Goal: Communication & Community: Answer question/provide support

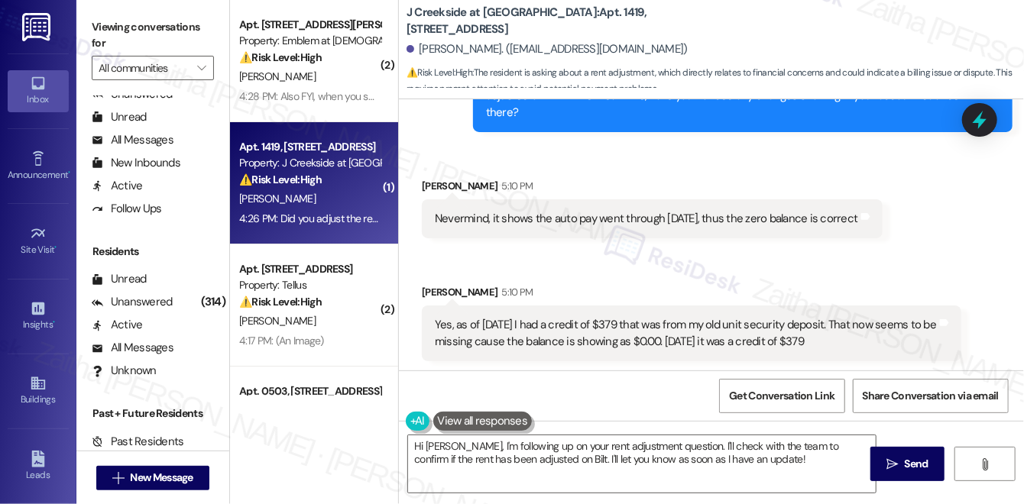
scroll to position [6852, 0]
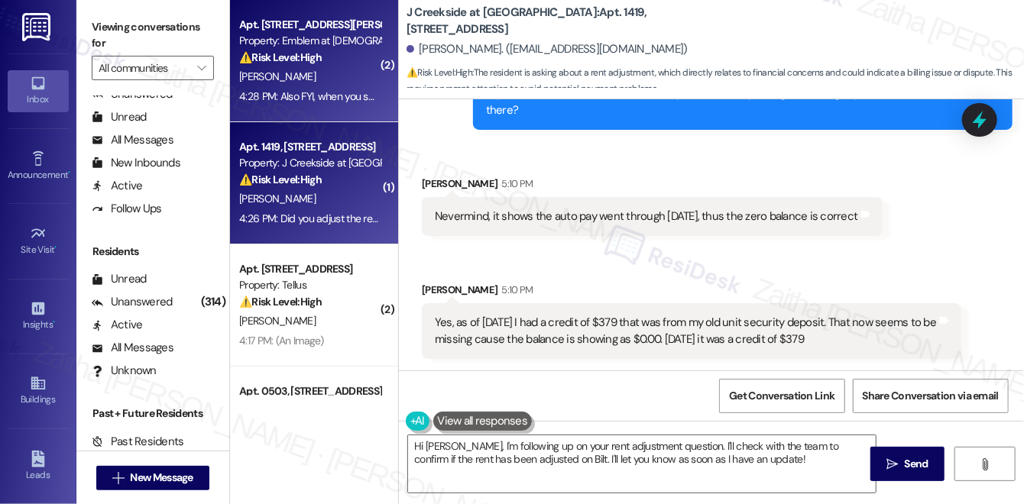
click at [338, 76] on div "[PERSON_NAME]" at bounding box center [310, 76] width 144 height 19
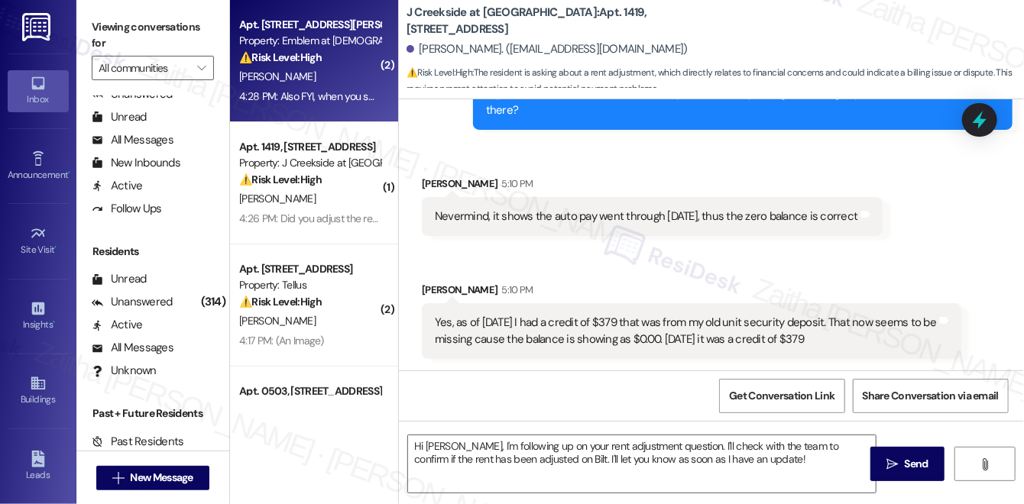
type textarea "Fetching suggested responses. Please feel free to read through the conversation…"
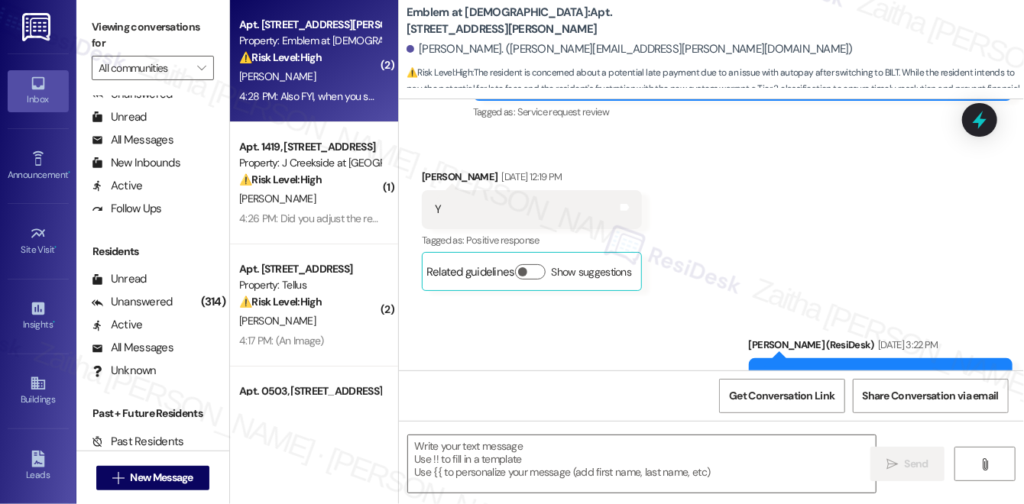
type textarea "Fetching suggested responses. Please feel free to read through the conversation…"
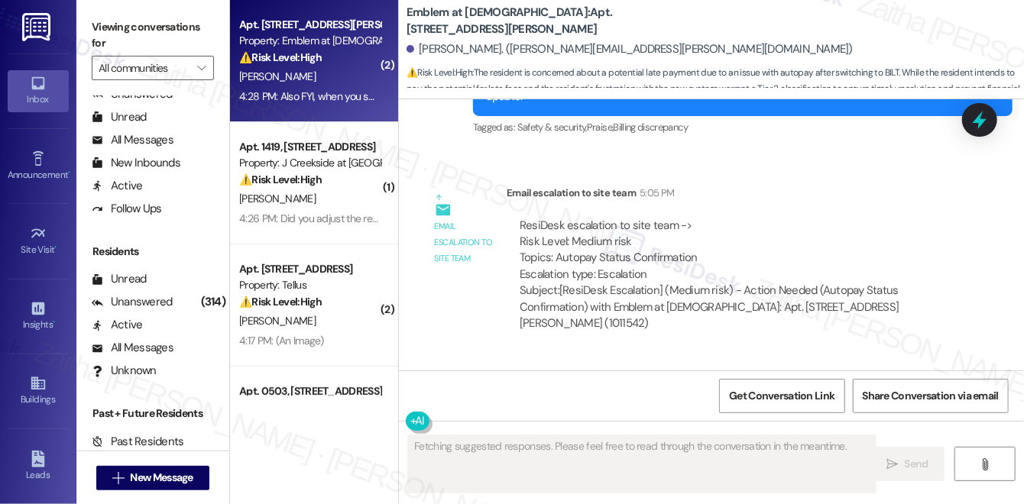
scroll to position [4090, 0]
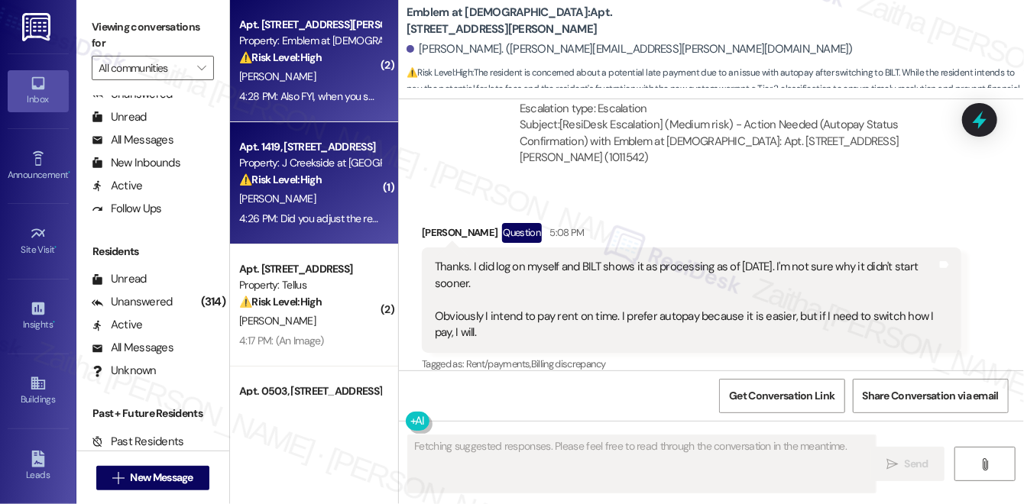
click at [336, 193] on div "[PERSON_NAME]" at bounding box center [310, 199] width 144 height 19
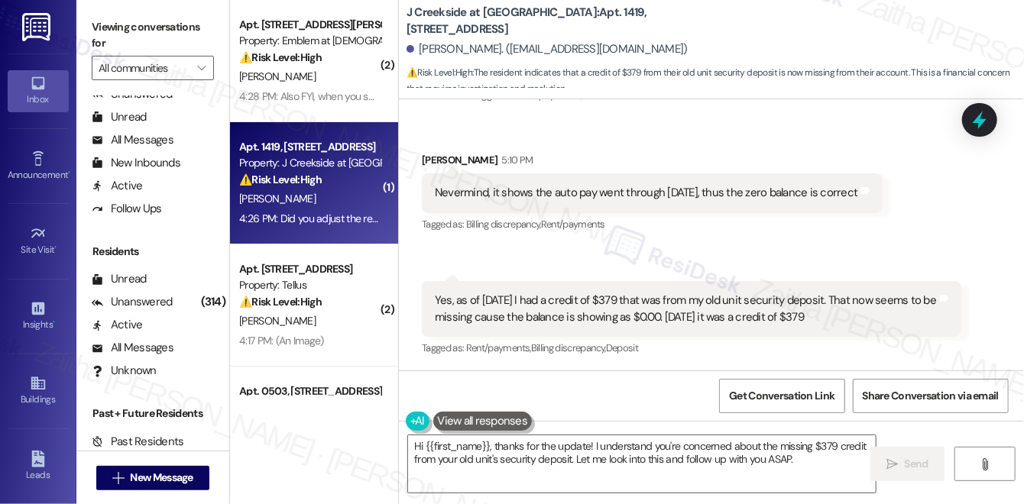
scroll to position [6898, 0]
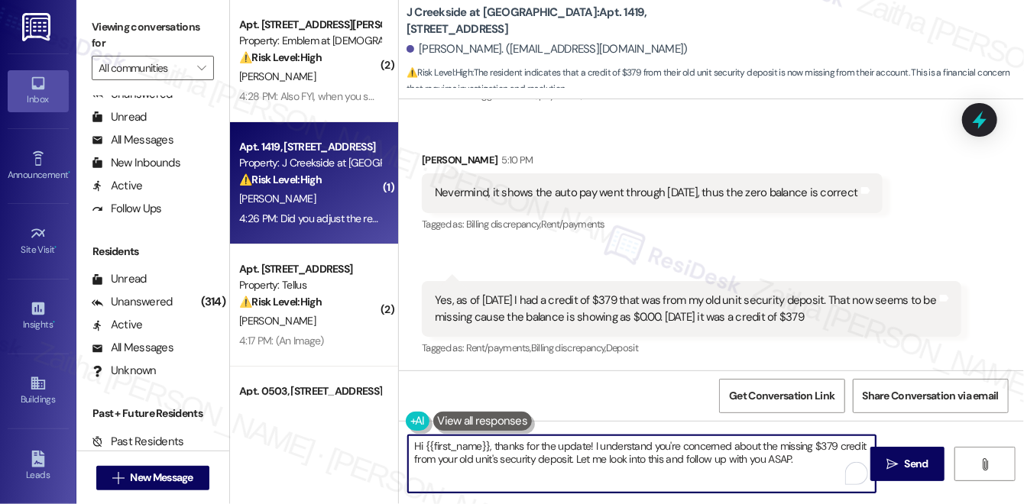
drag, startPoint x: 494, startPoint y: 443, endPoint x: 395, endPoint y: 439, distance: 99.5
click at [394, 439] on div "( 2 ) Apt. 1600-[STREET_ADDRESS][PERSON_NAME] Property: Emblem at [DEMOGRAPHIC_…" at bounding box center [627, 252] width 794 height 504
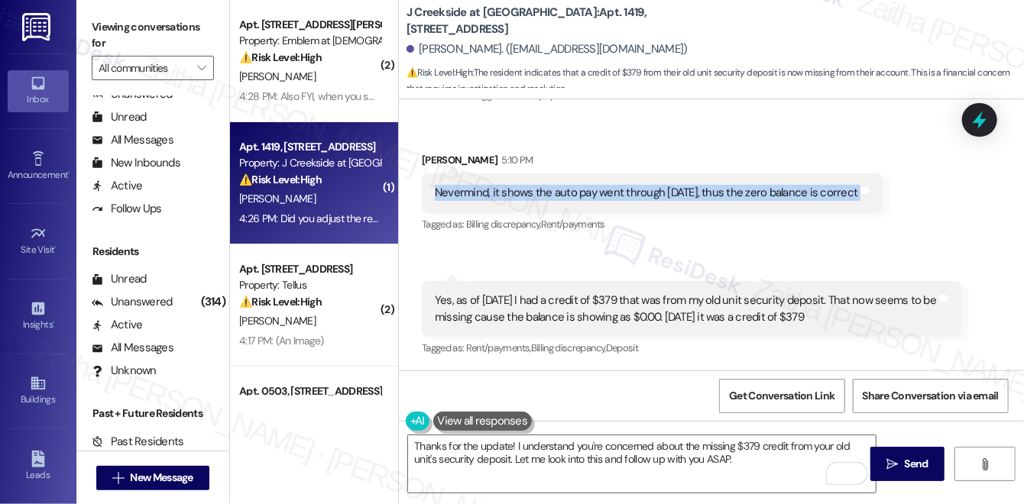
drag, startPoint x: 428, startPoint y: 190, endPoint x: 881, endPoint y: 199, distance: 453.3
click at [881, 199] on div "Received via SMS [PERSON_NAME] 5:10 PM Nevermind, it shows the auto pay went th…" at bounding box center [711, 244] width 625 height 253
copy div "Nevermind, it shows the auto pay went through [DATE], thus the zero balance is …"
drag, startPoint x: 432, startPoint y: 296, endPoint x: 839, endPoint y: 324, distance: 408.3
click at [839, 324] on div "Yes, as of [DATE] I had a credit of $379 that was from my old unit security dep…" at bounding box center [685, 309] width 505 height 33
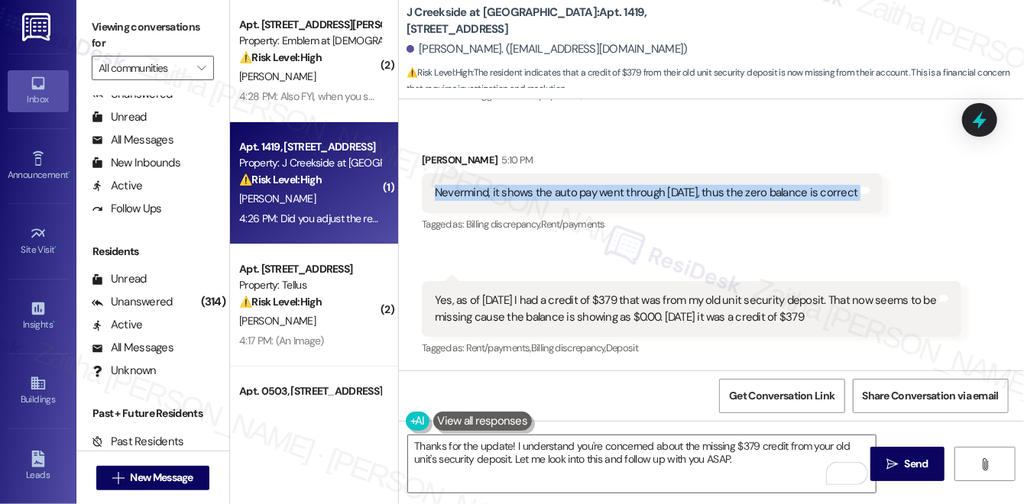
copy div "Yes, as of [DATE] I had a credit of $379 that was from my old unit security dep…"
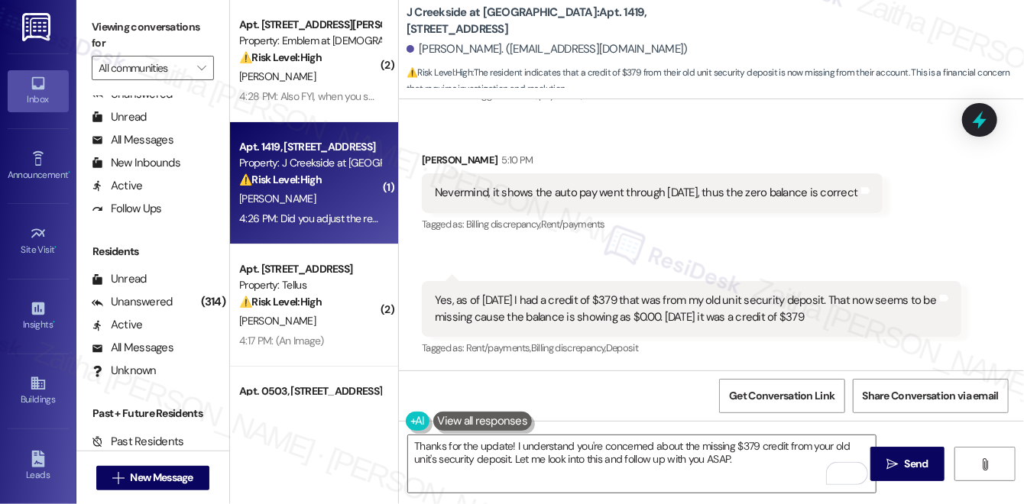
click at [721, 226] on div "Tagged as: Billing discrepancy , Click to highlight conversations about Billing…" at bounding box center [652, 224] width 461 height 22
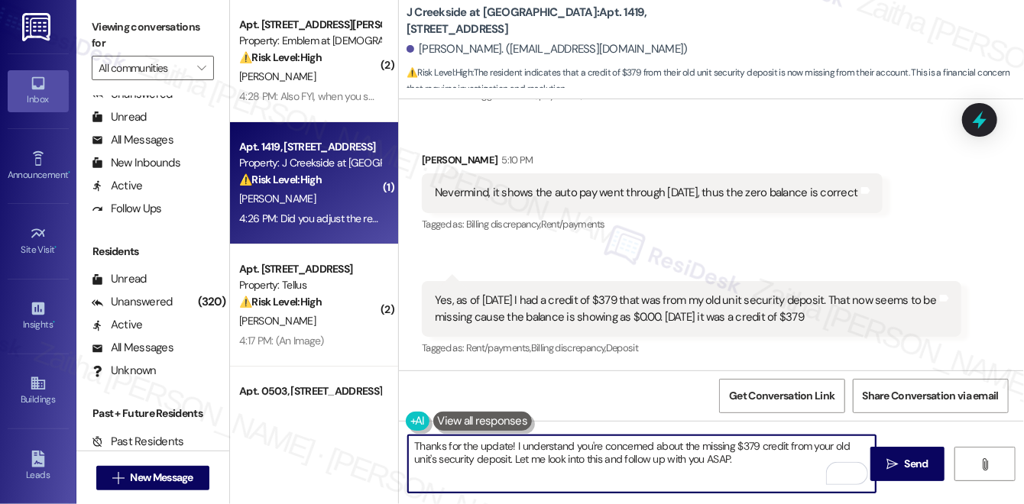
drag, startPoint x: 705, startPoint y: 458, endPoint x: 729, endPoint y: 458, distance: 24.5
click at [729, 458] on textarea "Thanks for the update! I understand you're concerned about the missing $379 cre…" at bounding box center [642, 464] width 468 height 57
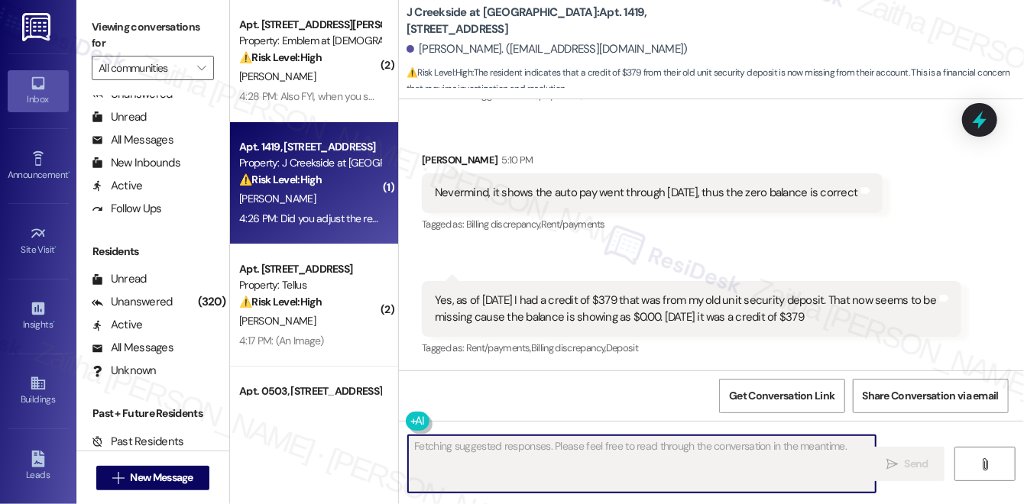
drag, startPoint x: 762, startPoint y: 394, endPoint x: 747, endPoint y: 375, distance: 23.4
click at [762, 394] on span "Get Conversation Link" at bounding box center [781, 396] width 105 height 16
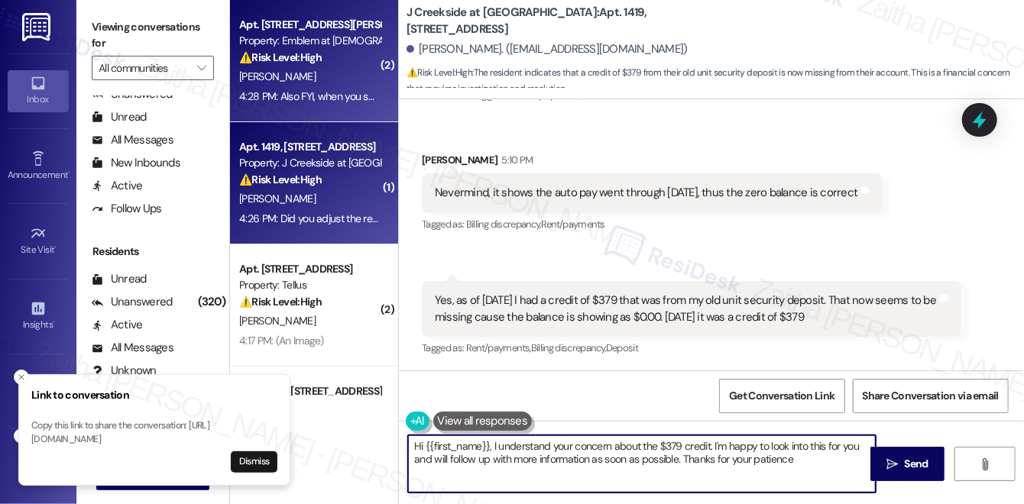
type textarea "Hi {{first_name}}, I understand your concern about the $379 credit. I'm happy t…"
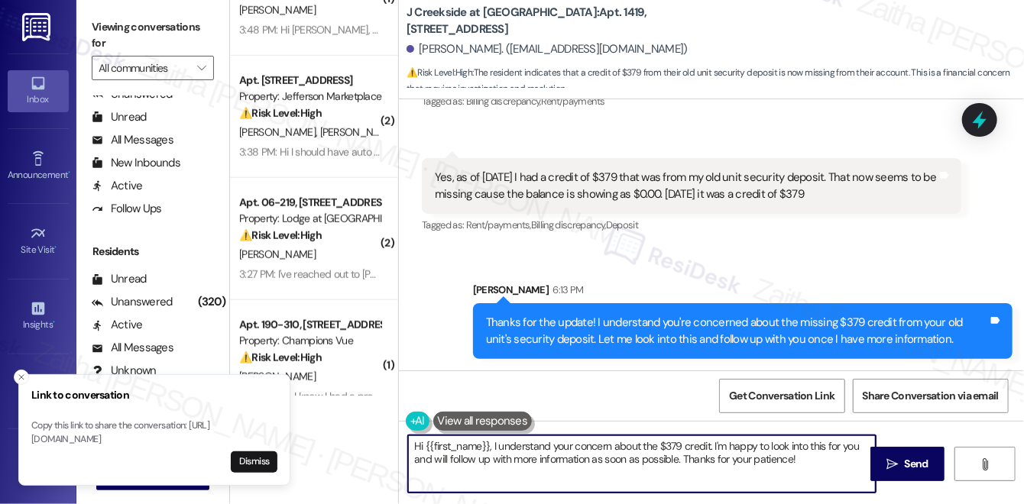
scroll to position [695, 0]
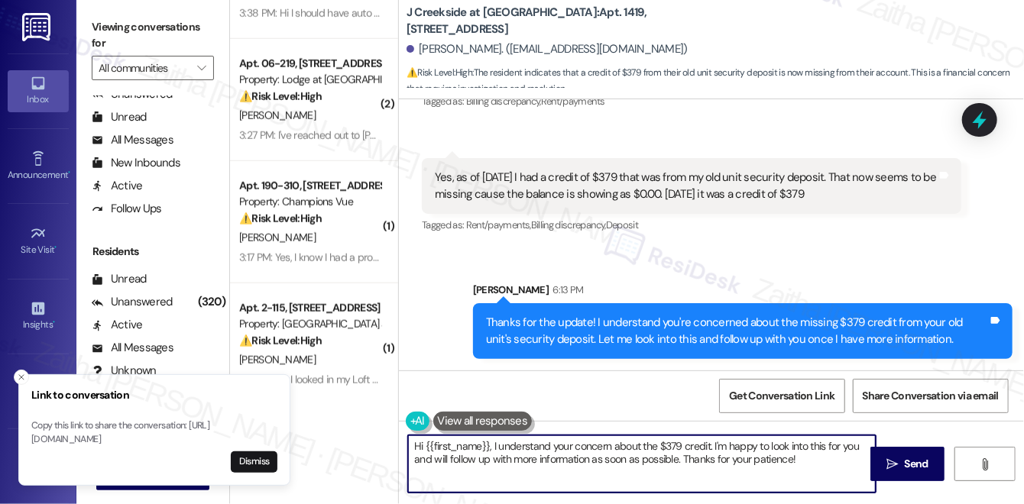
click at [342, 233] on div "[PERSON_NAME]" at bounding box center [310, 238] width 144 height 19
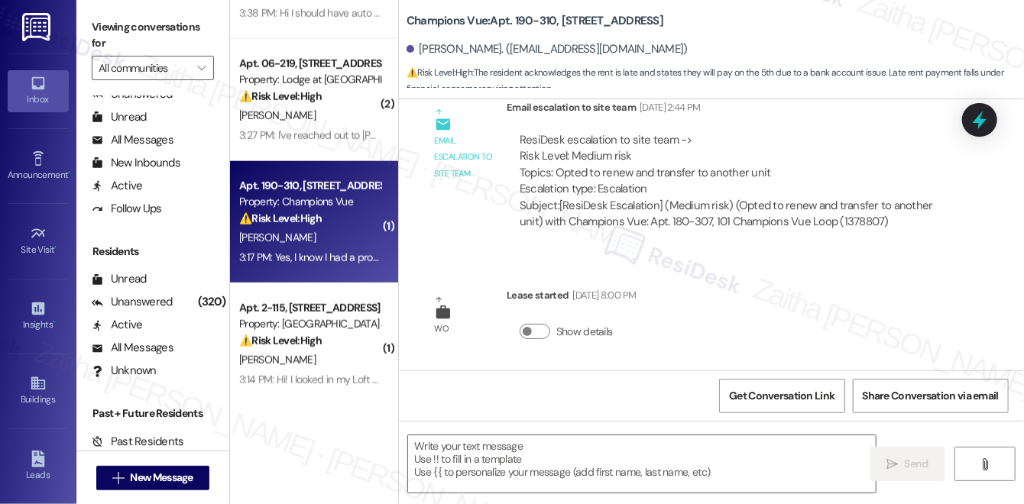
type textarea "Fetching suggested responses. Please feel free to read through the conversation…"
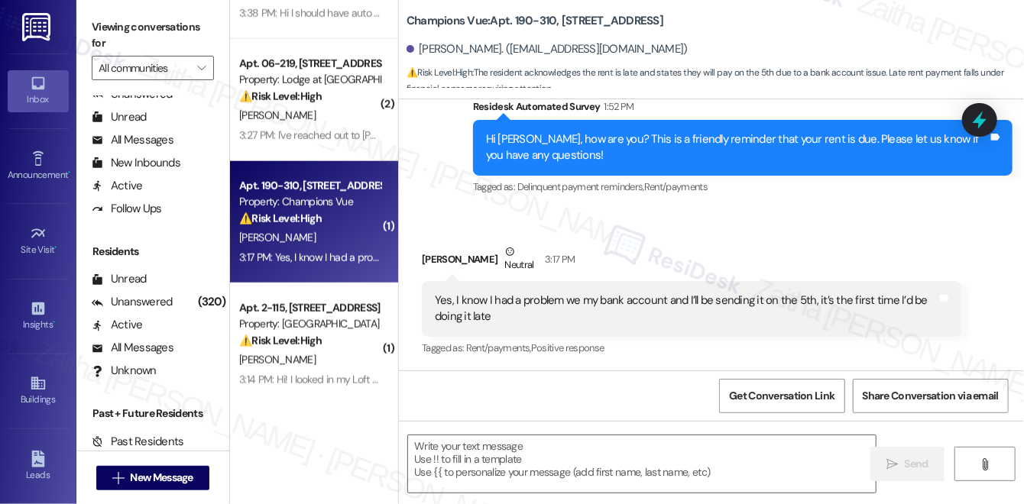
scroll to position [1251, 0]
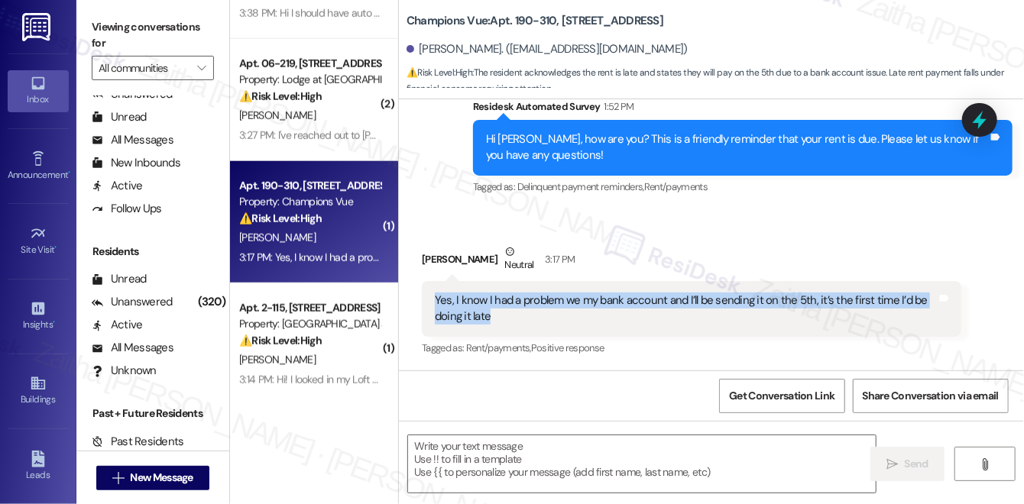
drag, startPoint x: 428, startPoint y: 297, endPoint x: 504, endPoint y: 318, distance: 79.2
click at [504, 318] on div "Yes, I know I had a problem we my bank account and I’ll be sending it on the 5t…" at bounding box center [692, 309] width 540 height 56
copy div "Yes, I know I had a problem we my bank account and I’ll be sending it on the 5t…"
click at [468, 455] on textarea at bounding box center [642, 464] width 468 height 57
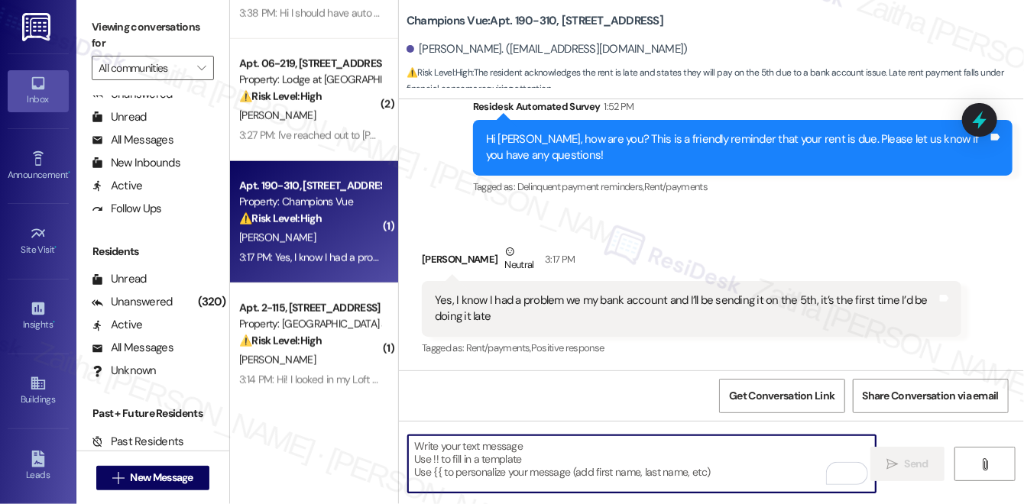
click at [511, 468] on textarea "To enrich screen reader interactions, please activate Accessibility in Grammarl…" at bounding box center [642, 464] width 468 height 57
paste textarea "Thank you for letting me know, {{first_name}}. I understand this is the first t…"
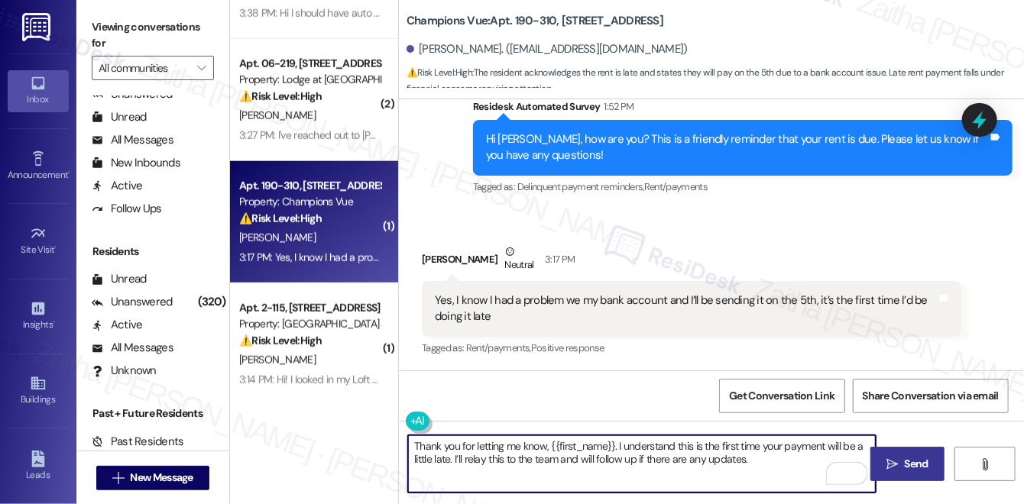
type textarea "Thank you for letting me know, {{first_name}}. I understand this is the first t…"
click at [907, 464] on span "Send" at bounding box center [917, 464] width 24 height 16
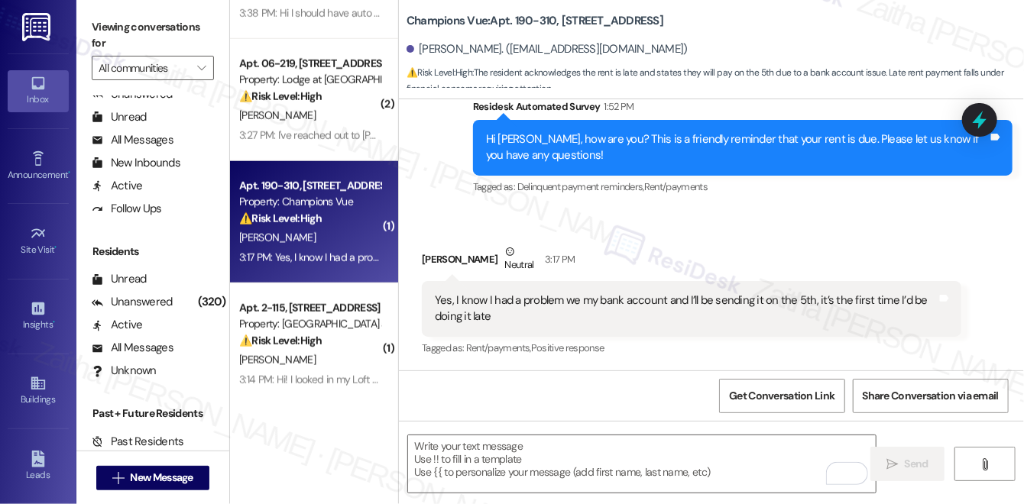
scroll to position [1374, 0]
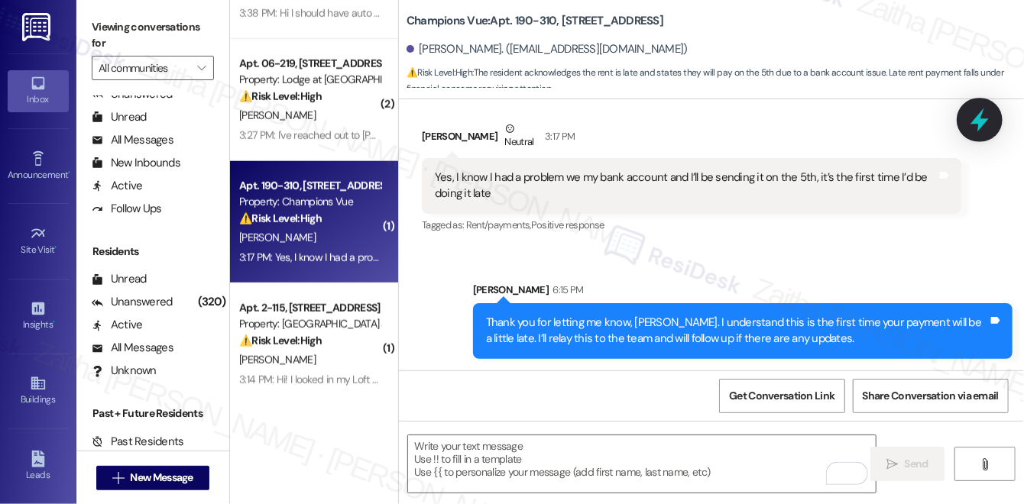
click at [977, 121] on icon at bounding box center [980, 121] width 18 height 24
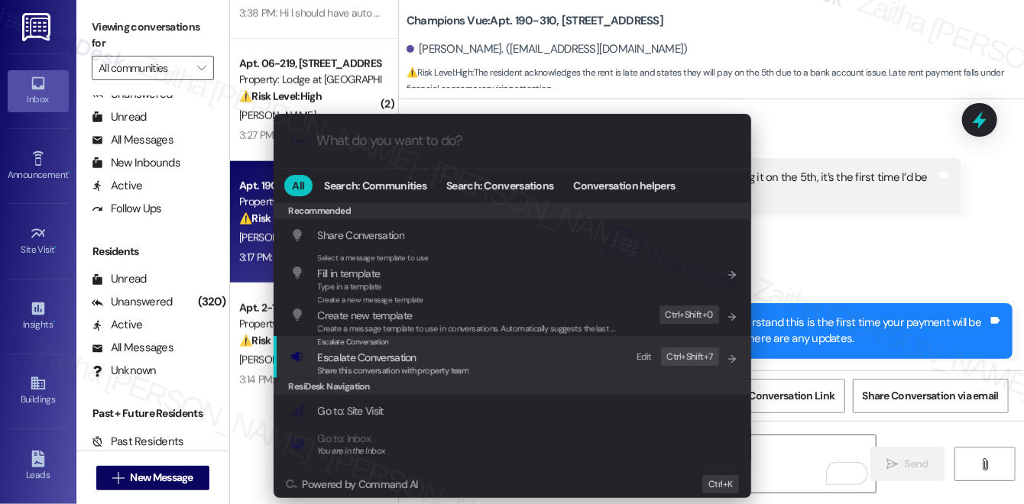
click at [377, 355] on span "Escalate Conversation" at bounding box center [367, 358] width 99 height 14
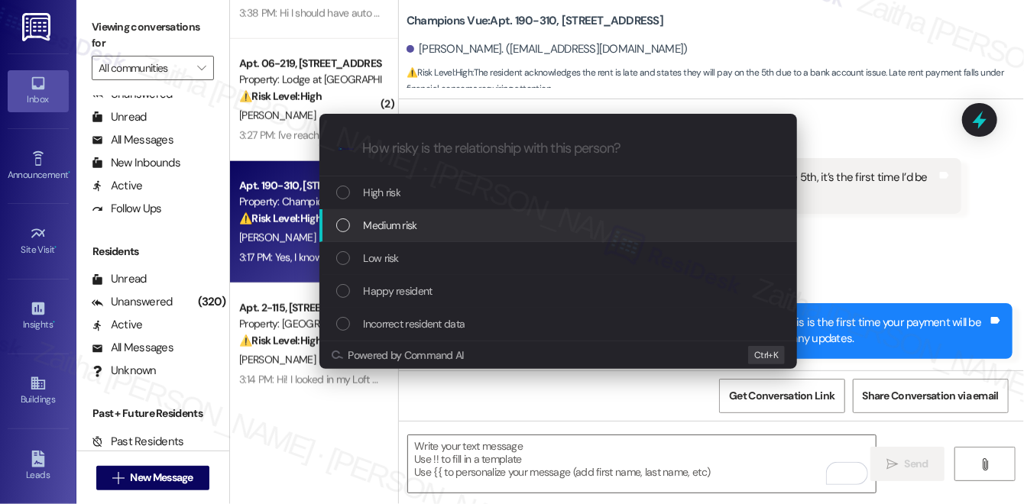
click at [422, 222] on div "Medium risk" at bounding box center [559, 225] width 447 height 17
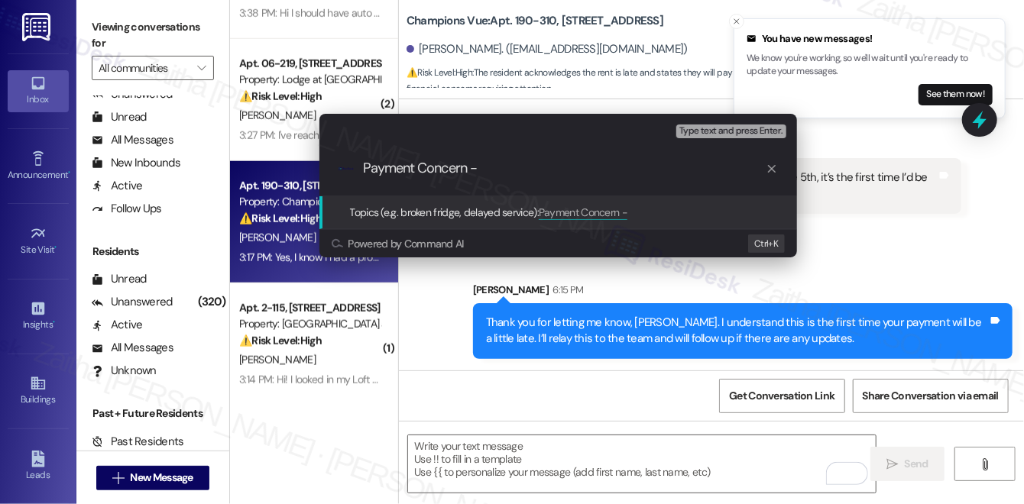
paste input "Late Payment Notification"
type input "Payment Concern -Late Payment Notification"
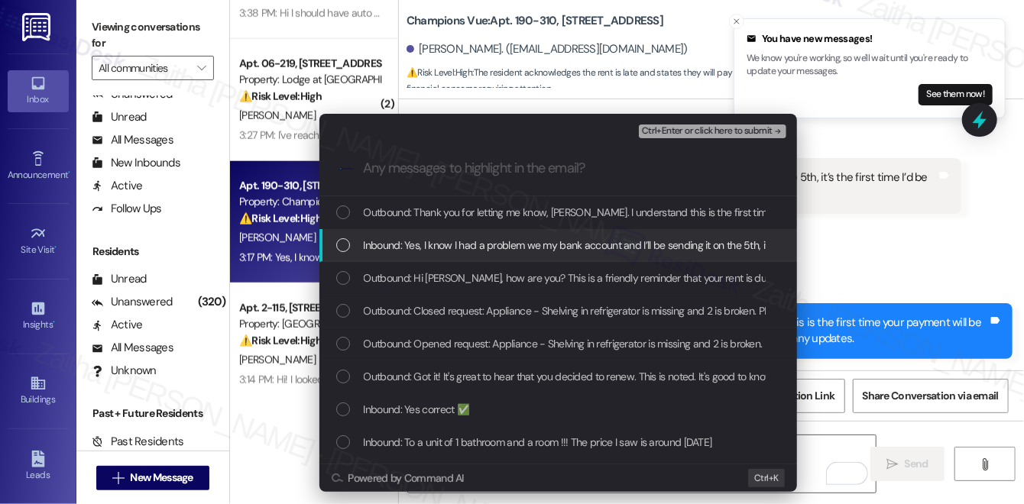
click at [526, 242] on span "Inbound: Yes, I know I had a problem we my bank account and I’ll be sending it …" at bounding box center [638, 245] width 549 height 17
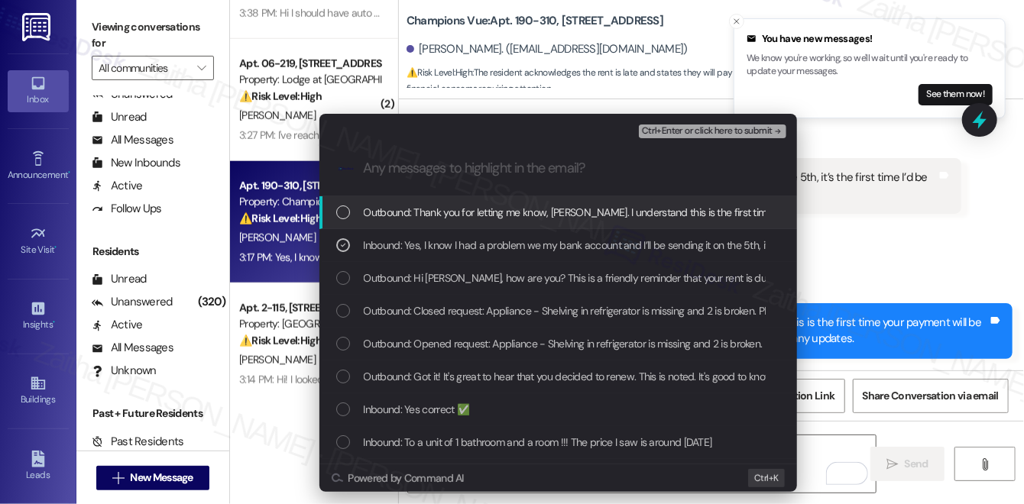
click at [680, 122] on div "Ctrl+Enter or click here to submit" at bounding box center [714, 132] width 151 height 20
click at [684, 132] on span "Ctrl+Enter or click here to submit" at bounding box center [707, 131] width 131 height 11
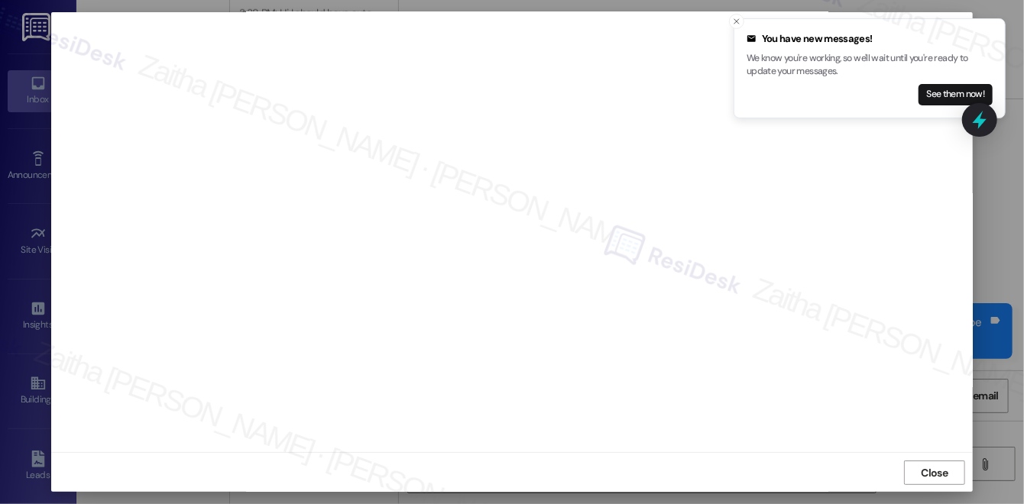
scroll to position [0, 0]
click at [734, 23] on line "Close toast" at bounding box center [736, 21] width 5 height 5
click at [939, 487] on span "Close" at bounding box center [935, 487] width 27 height 16
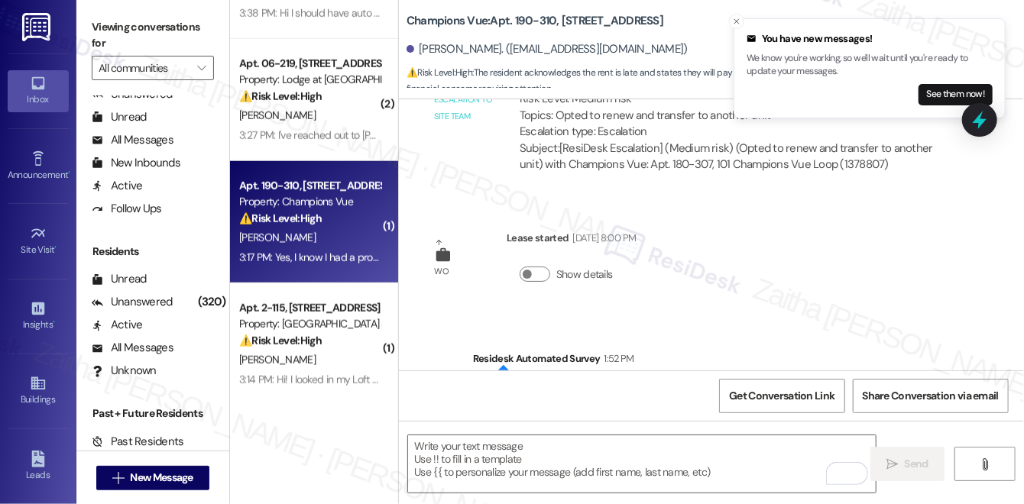
scroll to position [1097, 0]
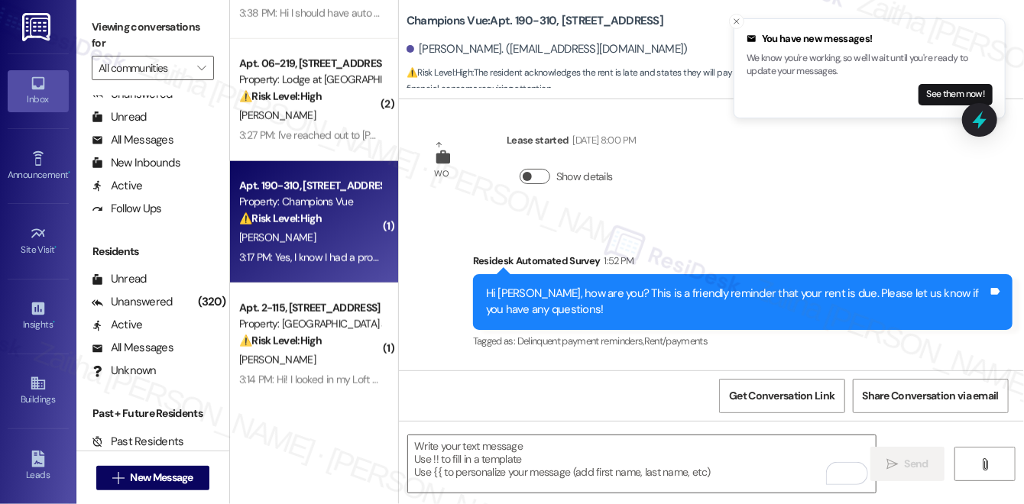
click at [538, 180] on button "Show details" at bounding box center [535, 176] width 31 height 15
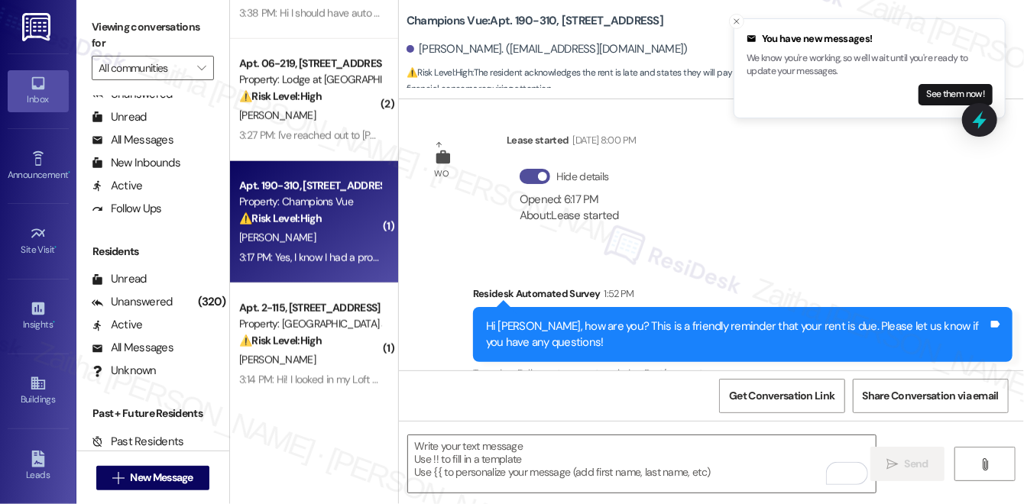
click at [522, 175] on button "Hide details" at bounding box center [535, 176] width 31 height 15
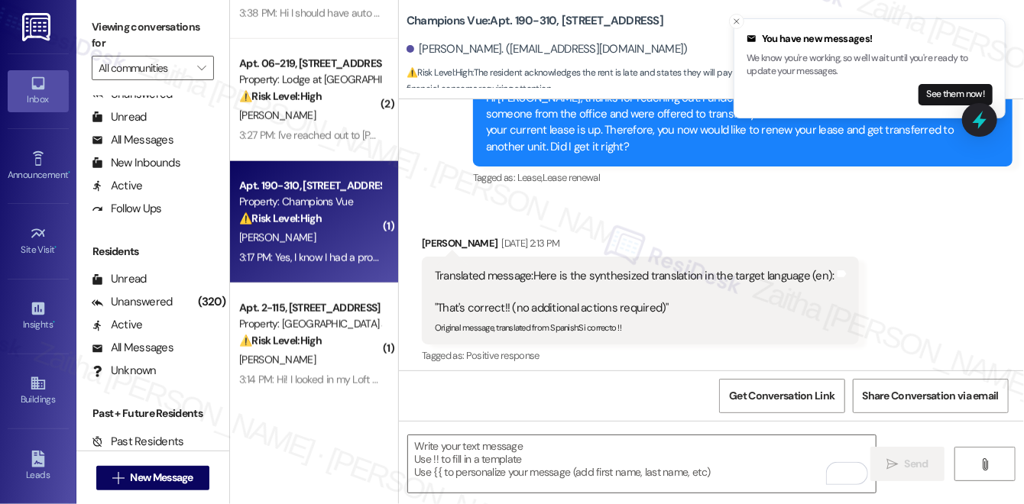
scroll to position [124, 0]
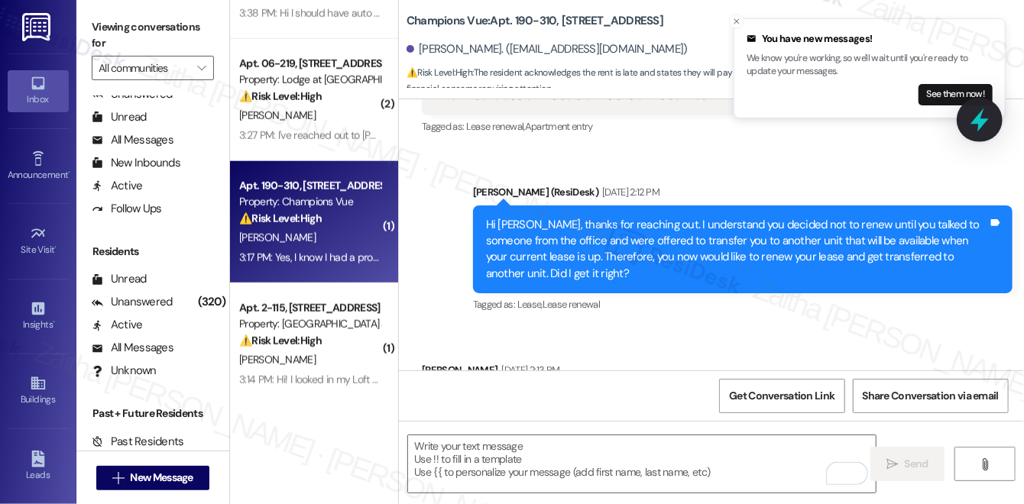
click at [974, 120] on icon at bounding box center [980, 121] width 18 height 24
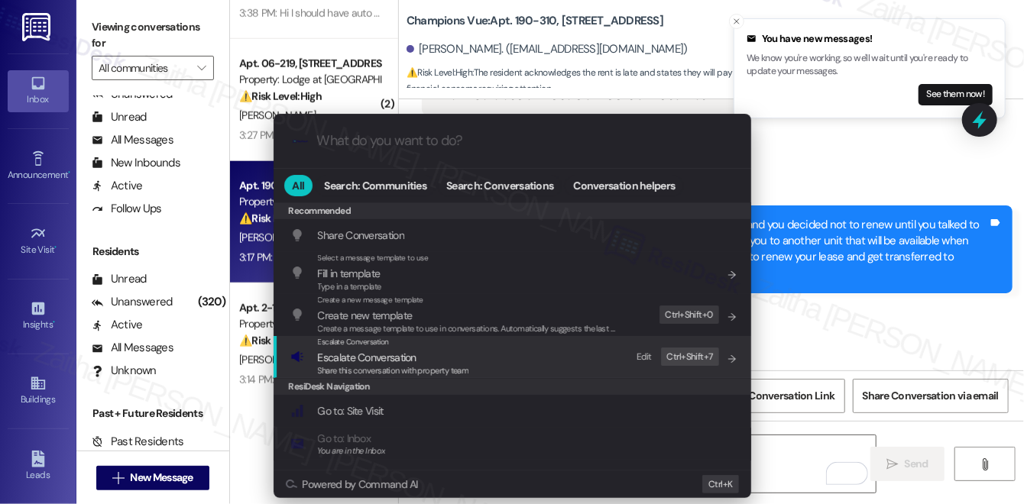
click at [368, 359] on span "Escalate Conversation" at bounding box center [367, 358] width 99 height 14
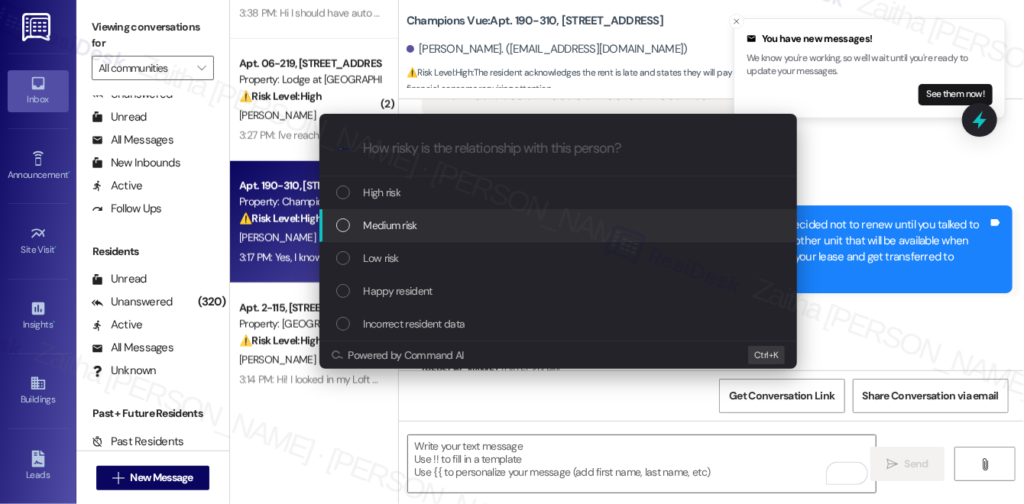
click at [425, 223] on div "Medium risk" at bounding box center [559, 225] width 447 height 17
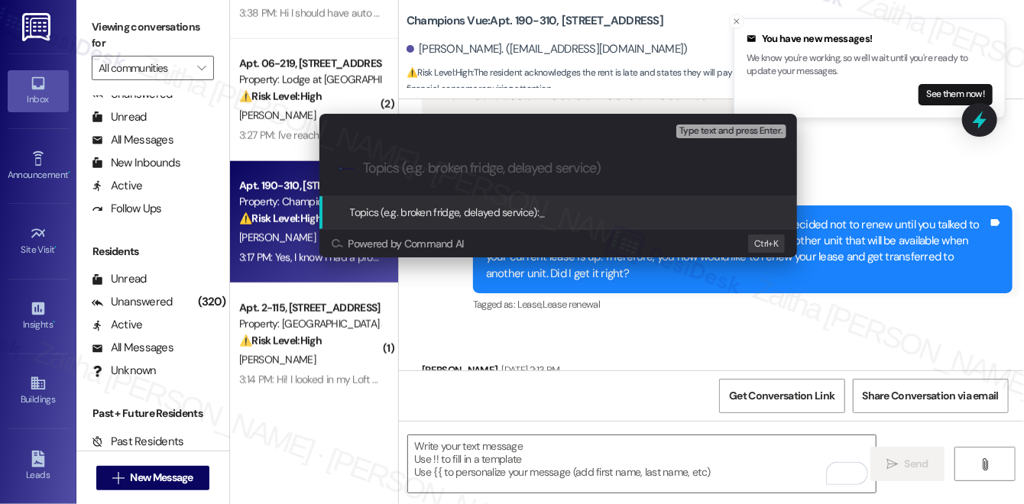
paste input "Payment Concern -Late Payment Notification"
type input "Payment Concern -Late Payment Notification"
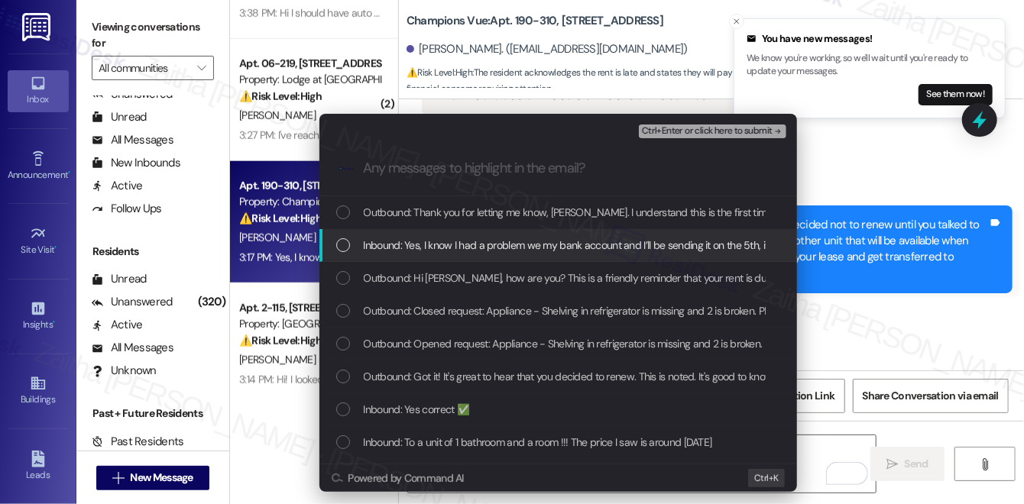
click at [483, 237] on div "Inbound: Yes, I know I had a problem we my bank account and I’ll be sending it …" at bounding box center [558, 245] width 478 height 33
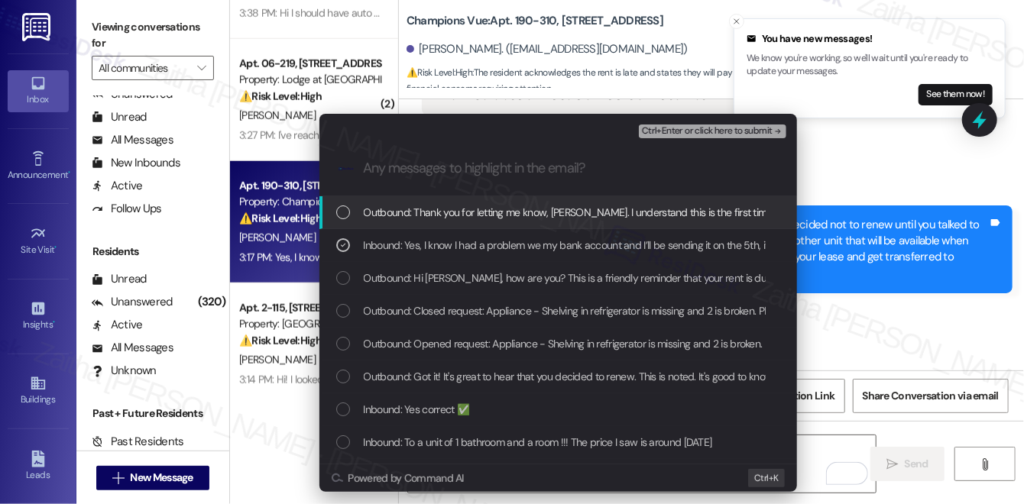
click at [707, 131] on span "Ctrl+Enter or click here to submit" at bounding box center [707, 131] width 131 height 11
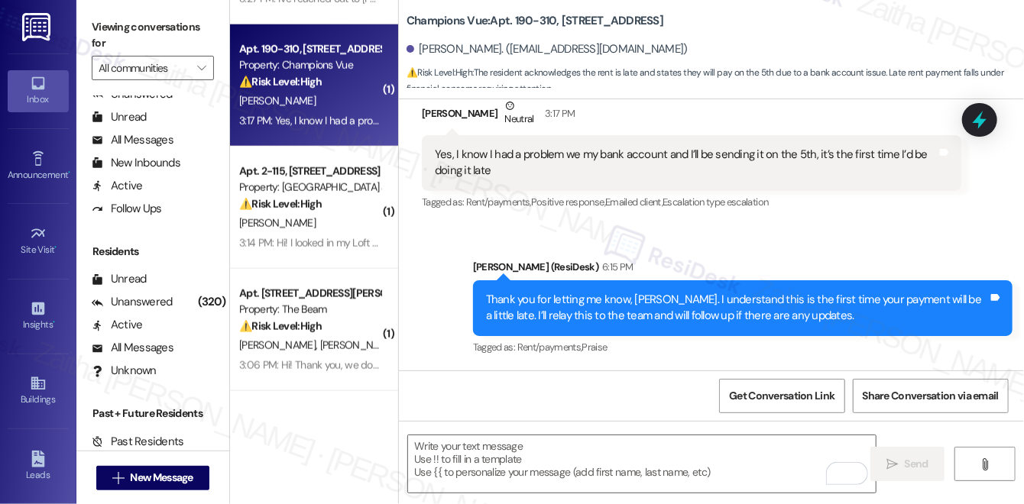
scroll to position [833, 0]
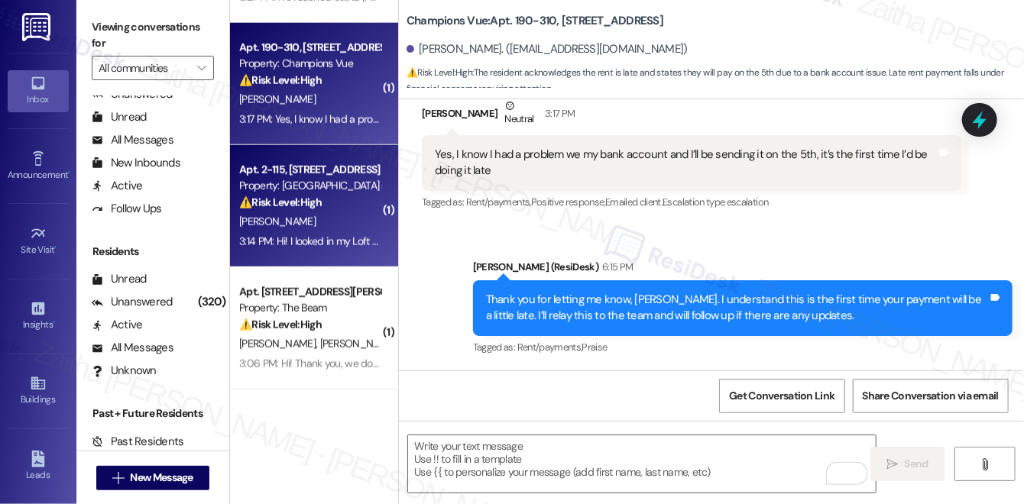
click at [339, 209] on div "⚠️ Risk Level: High The resident is inquiring about payment methods because the…" at bounding box center [309, 203] width 141 height 16
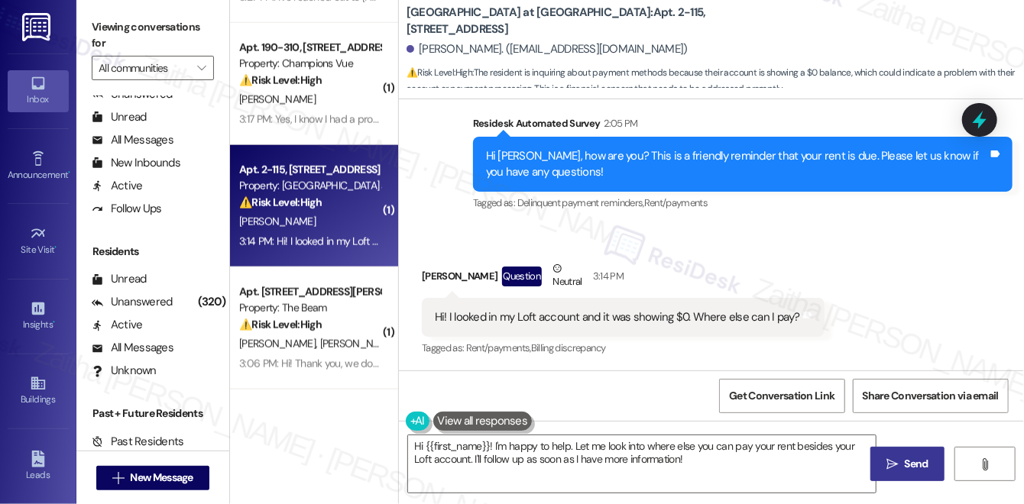
scroll to position [440, 0]
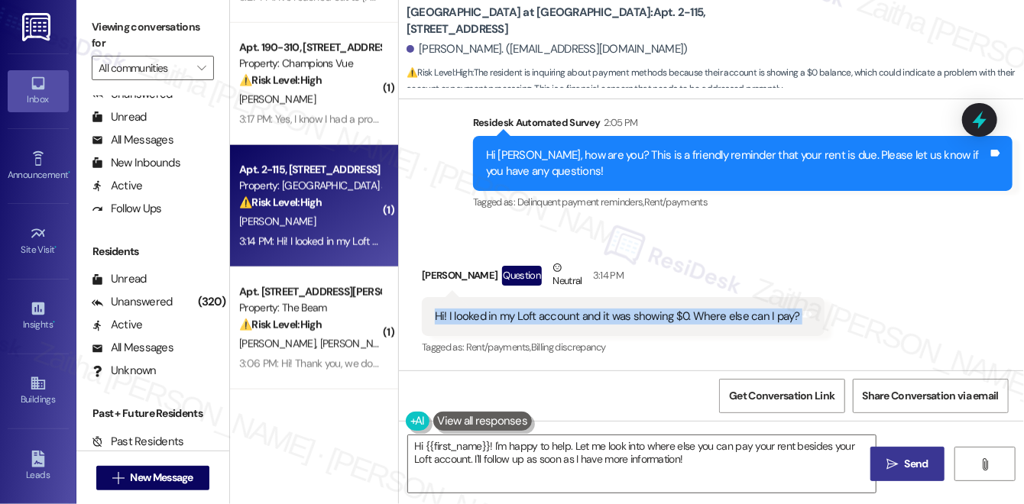
drag, startPoint x: 426, startPoint y: 306, endPoint x: 809, endPoint y: 318, distance: 383.1
click at [809, 318] on div "Hi! I looked in my Loft account and it was showing $0. Where else can I pay? Ta…" at bounding box center [623, 316] width 403 height 39
copy div "Hi! I looked in my Loft account and it was showing $0. Where else can I pay? Ta…"
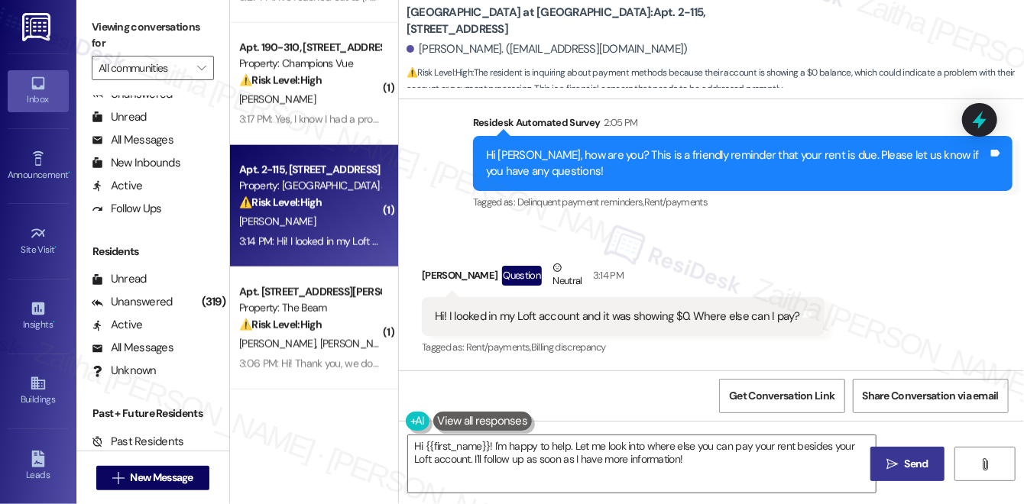
click at [882, 259] on div "Received via SMS [PERSON_NAME] Question Neutral 3:14 PM Hi! I looked in my Loft…" at bounding box center [711, 297] width 625 height 145
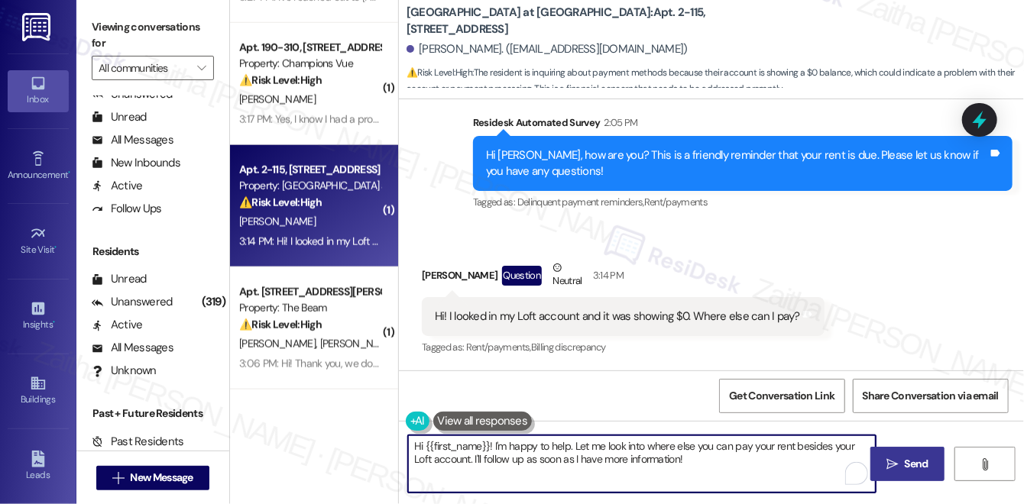
drag, startPoint x: 570, startPoint y: 441, endPoint x: 689, endPoint y: 465, distance: 121.7
click at [689, 465] on textarea "Hi {{first_name}}! I'm happy to help. Let me look into where else you can pay y…" at bounding box center [642, 464] width 468 height 57
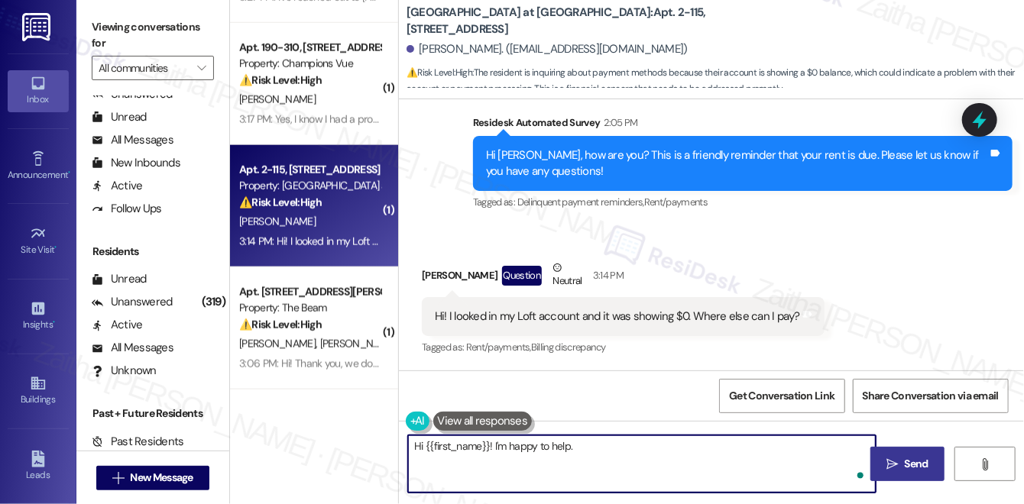
paste textarea "Since your Loft account is showing $0, do you have access to BILT to make your …"
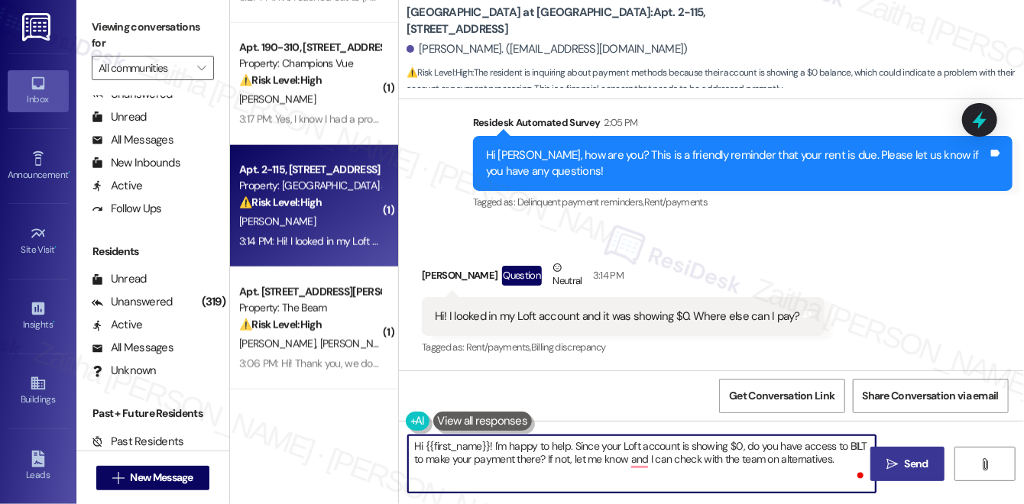
click at [433, 273] on div "[PERSON_NAME] Question Neutral 3:14 PM" at bounding box center [623, 278] width 403 height 37
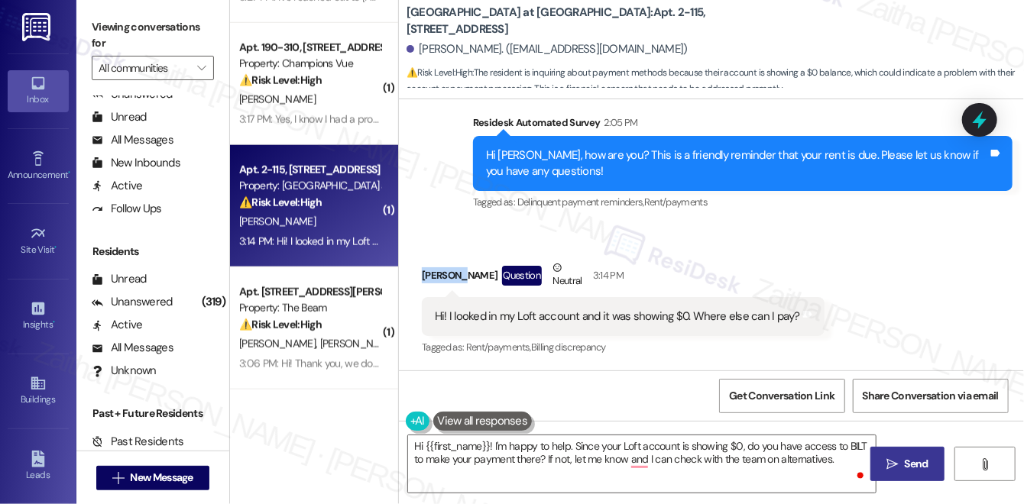
click at [433, 273] on div "[PERSON_NAME] Question Neutral 3:14 PM" at bounding box center [623, 278] width 403 height 37
copy div "[PERSON_NAME]"
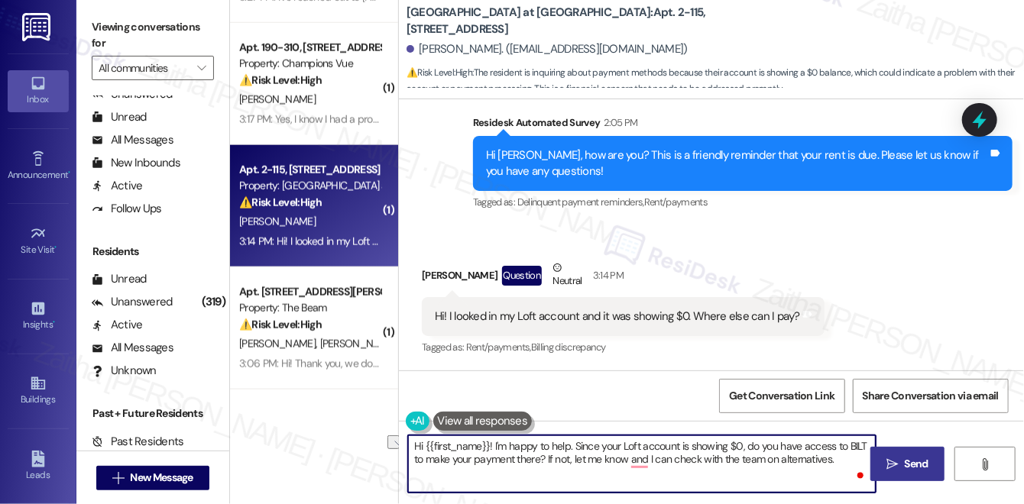
drag, startPoint x: 492, startPoint y: 445, endPoint x: 395, endPoint y: 443, distance: 97.1
click at [395, 443] on div "( 1 ) Apt. 1419, [STREET_ADDRESS][PERSON_NAME] Property: Rivermark Northern Lib…" at bounding box center [627, 252] width 794 height 504
type textarea "I'm happy to help. Since your Loft account is showing $0, do you have access to…"
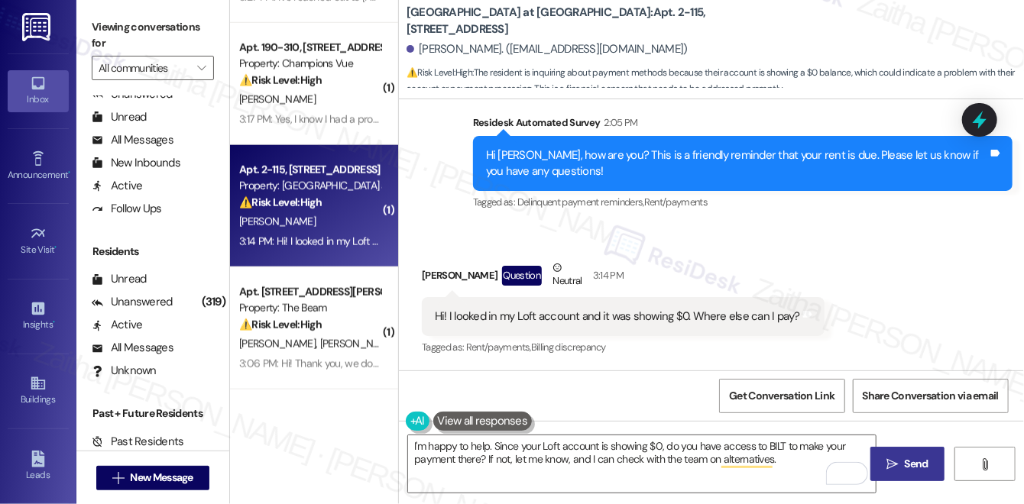
click at [905, 461] on span "Send" at bounding box center [917, 464] width 24 height 16
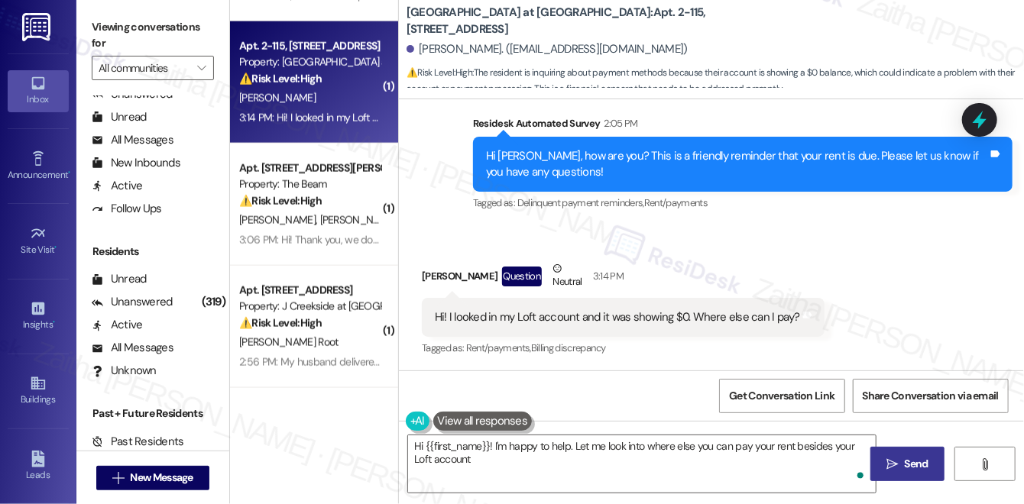
scroll to position [1042, 0]
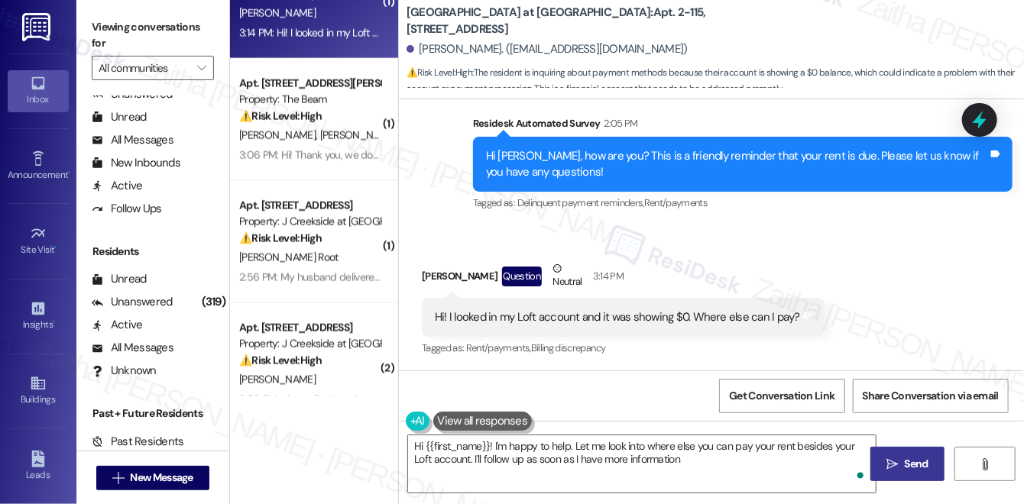
type textarea "Hi {{first_name}}! I'm happy to help. Let me look into where else you can pay y…"
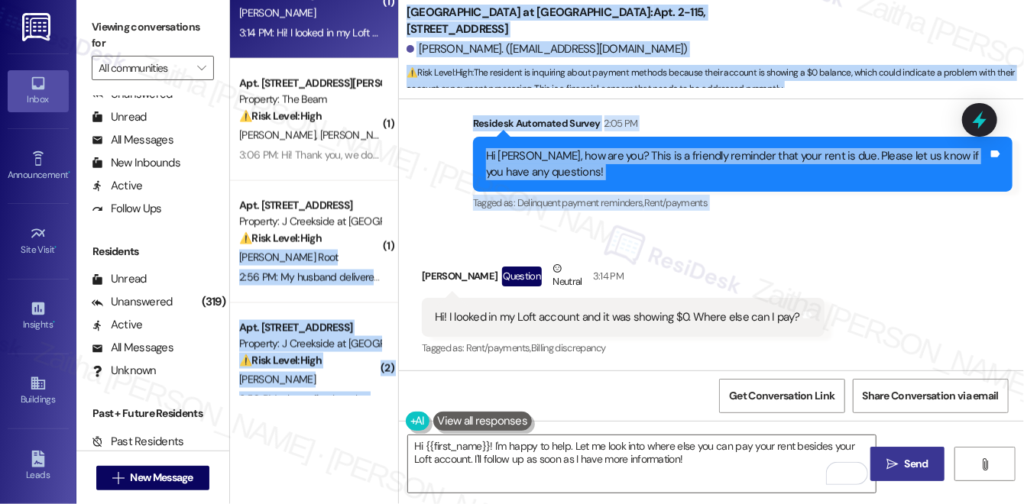
drag, startPoint x: 355, startPoint y: 245, endPoint x: 423, endPoint y: 255, distance: 68.1
click at [423, 255] on div "( 2 ) Apt. 06-219, [STREET_ADDRESS] Property: Lodge at [GEOGRAPHIC_DATA] ⚠️ Ris…" at bounding box center [627, 252] width 794 height 504
click at [424, 237] on div "Received via SMS [PERSON_NAME] Question Neutral 3:14 PM Hi! I looked in my Loft…" at bounding box center [711, 298] width 625 height 145
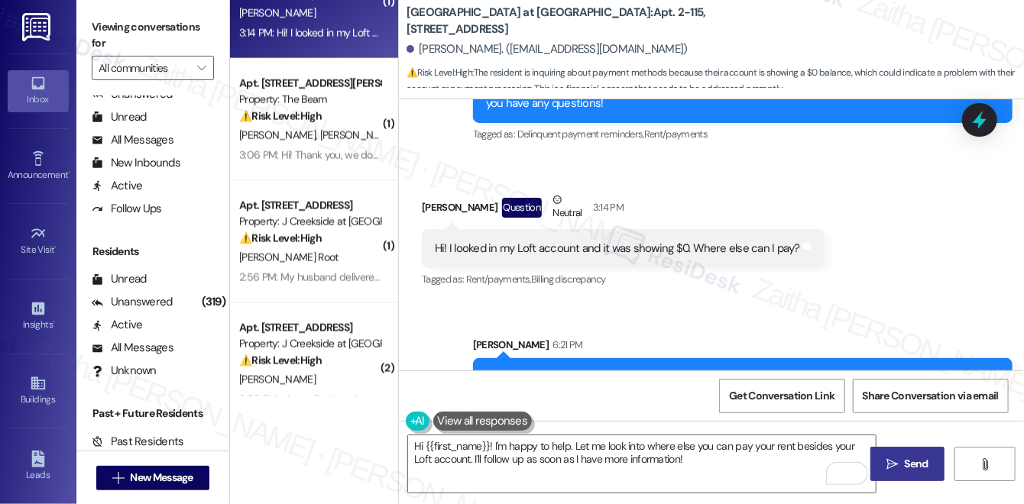
scroll to position [562, 0]
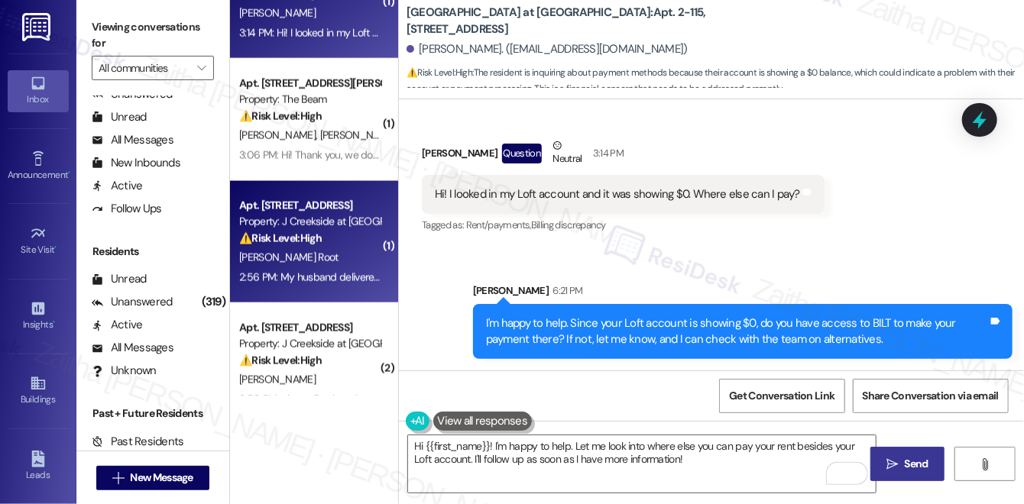
click at [339, 256] on div "[PERSON_NAME] Root" at bounding box center [310, 257] width 144 height 19
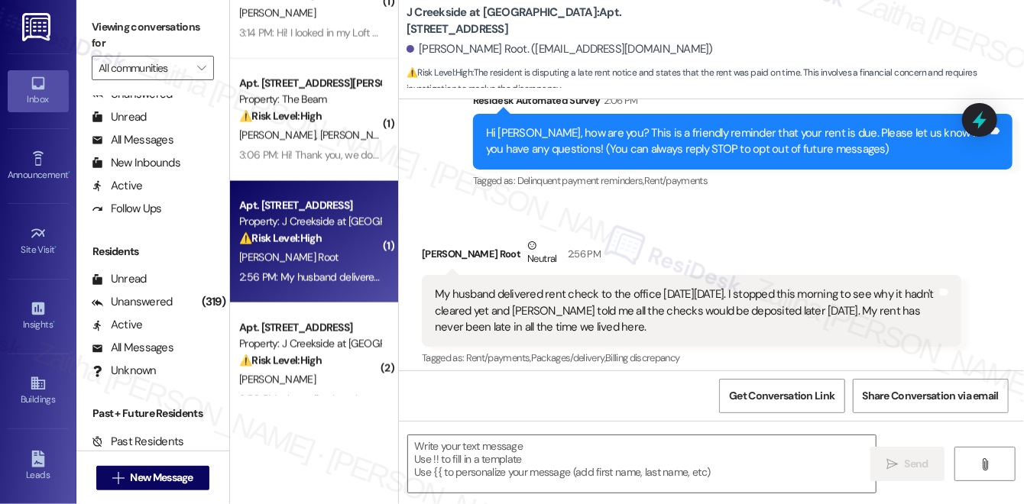
type textarea "Fetching suggested responses. Please feel free to read through the conversation…"
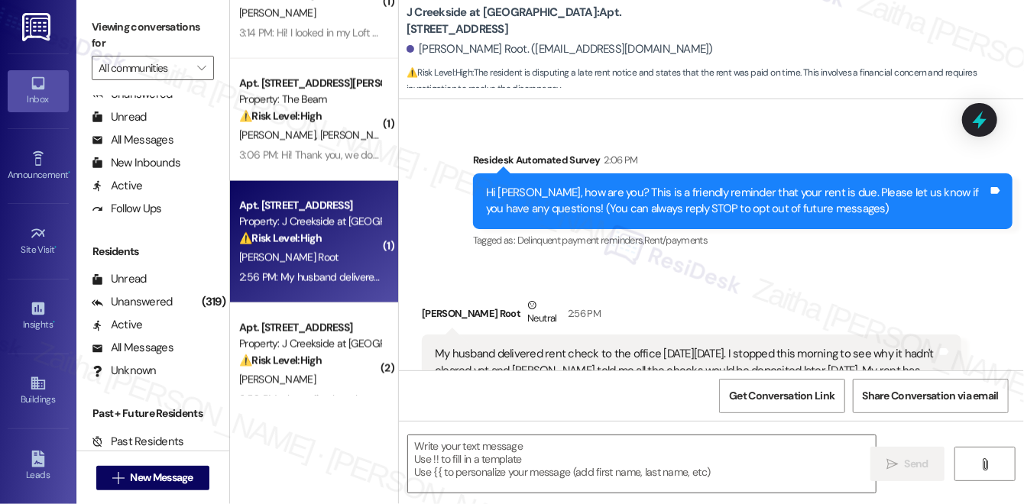
scroll to position [323, 0]
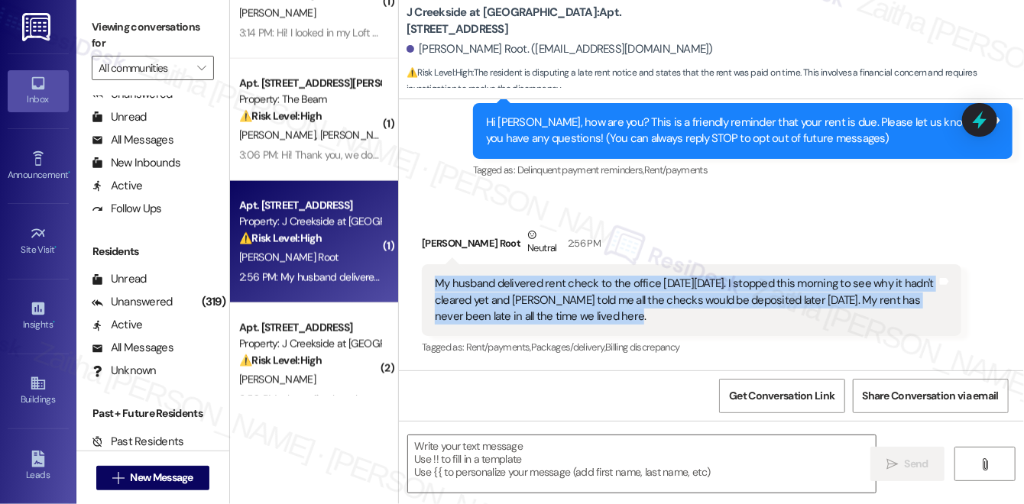
drag, startPoint x: 432, startPoint y: 287, endPoint x: 616, endPoint y: 312, distance: 185.8
click at [616, 312] on div "My husband delivered rent check to the office [DATE][DATE]. I stopped this morn…" at bounding box center [685, 300] width 505 height 49
copy div "My husband delivered rent check to the office [DATE][DATE]. I stopped this morn…"
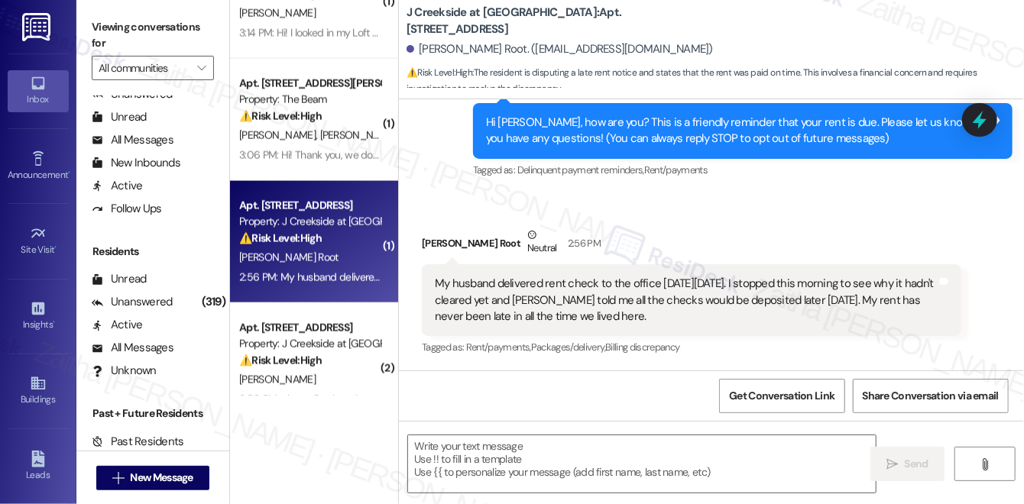
click at [685, 214] on div "Received via SMS [PERSON_NAME] Root Neutral 2:56 PM My husband delivered rent c…" at bounding box center [711, 282] width 625 height 178
click at [974, 112] on icon at bounding box center [980, 120] width 20 height 20
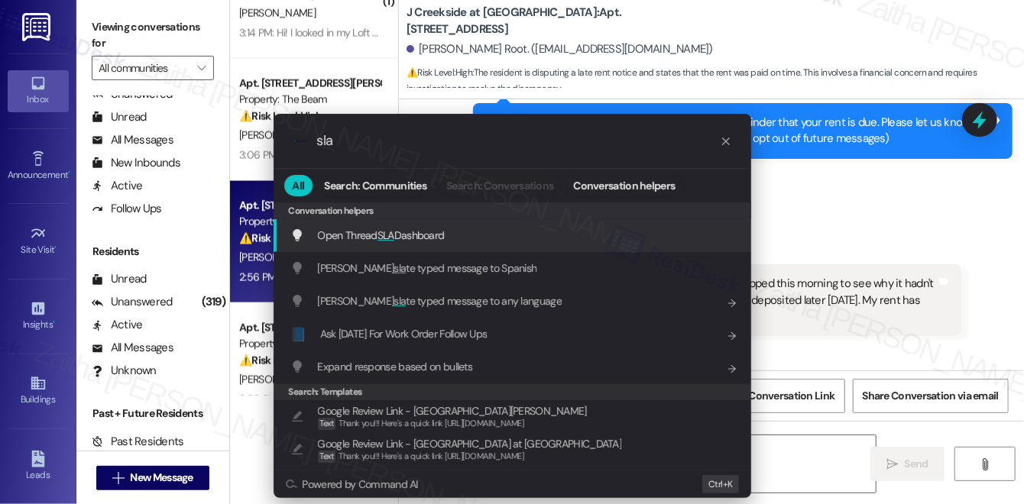
type input "sla"
click at [474, 233] on div "Open Thread SLA Dashboard Add shortcut" at bounding box center [513, 235] width 447 height 17
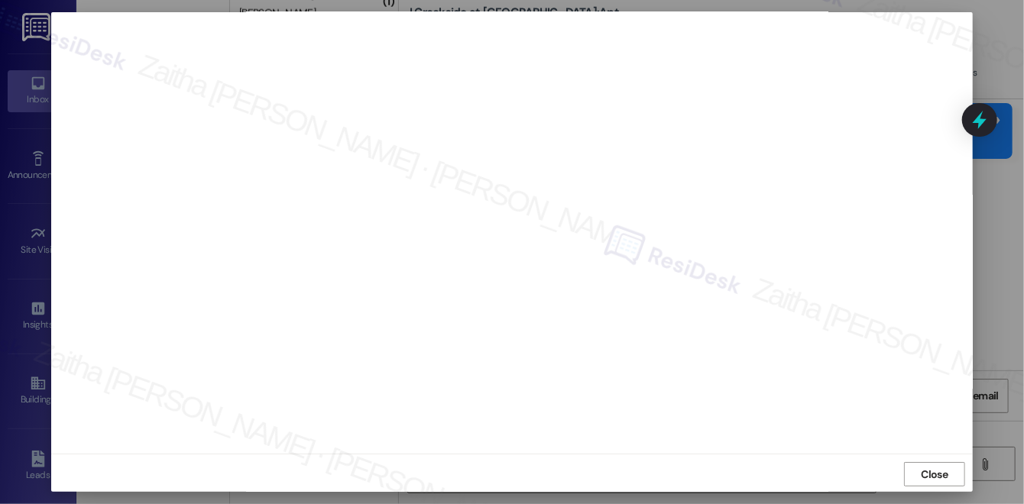
scroll to position [14, 0]
click at [931, 469] on span "Close" at bounding box center [935, 473] width 27 height 16
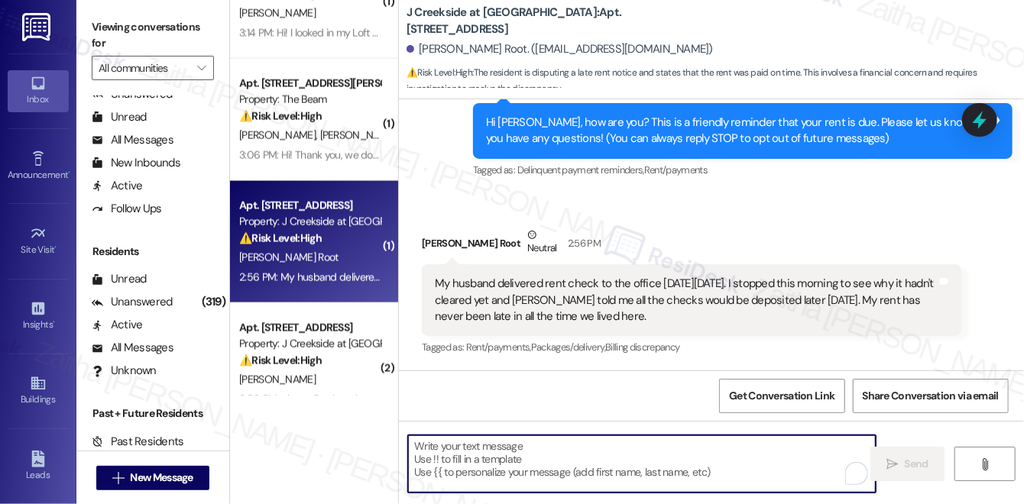
click at [494, 448] on textarea "To enrich screen reader interactions, please activate Accessibility in Grammarl…" at bounding box center [642, 464] width 468 height 57
paste textarea "Thank you for sharing this update, {{first_name}}. Please know that the gentle …"
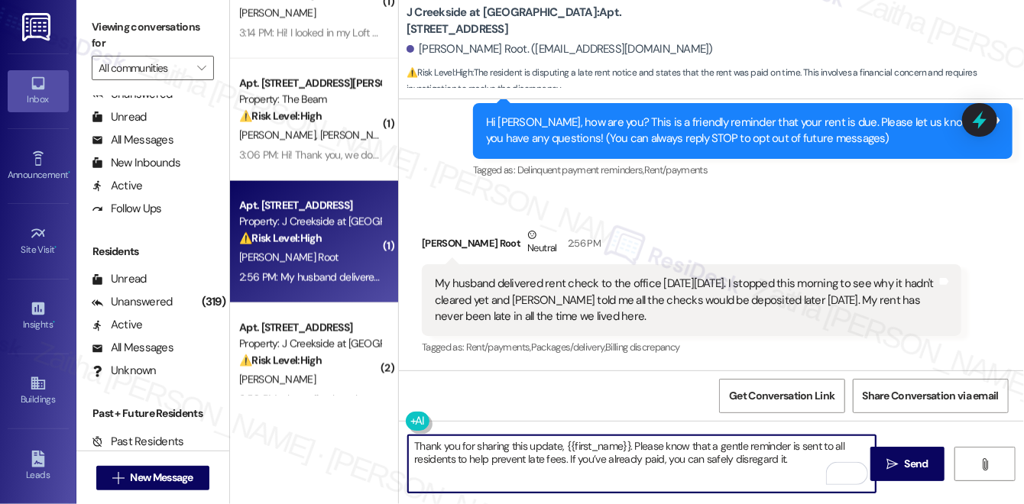
click at [801, 462] on textarea "Thank you for sharing this update, {{first_name}}. Please know that a gentle re…" at bounding box center [642, 464] width 468 height 57
paste textarea "No worries—your account will update once the check is deposited. Thank you for …"
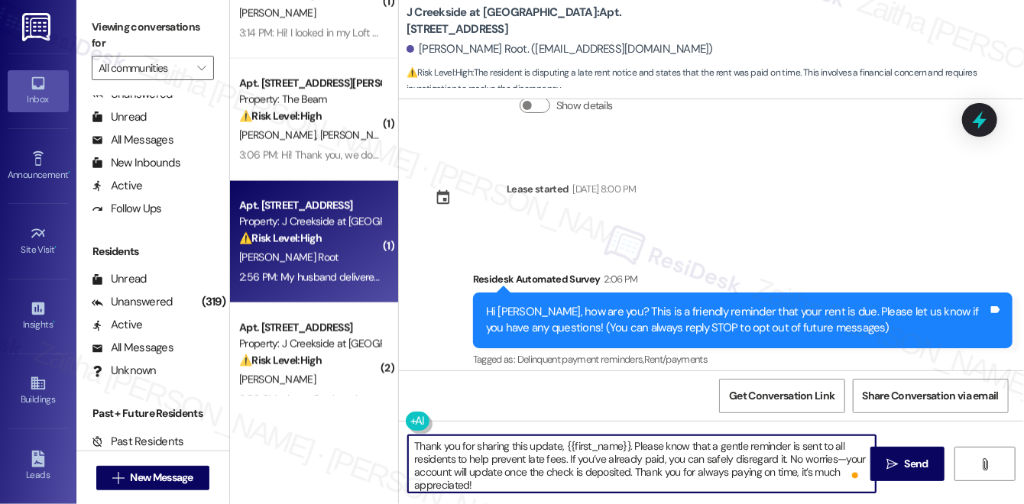
scroll to position [323, 0]
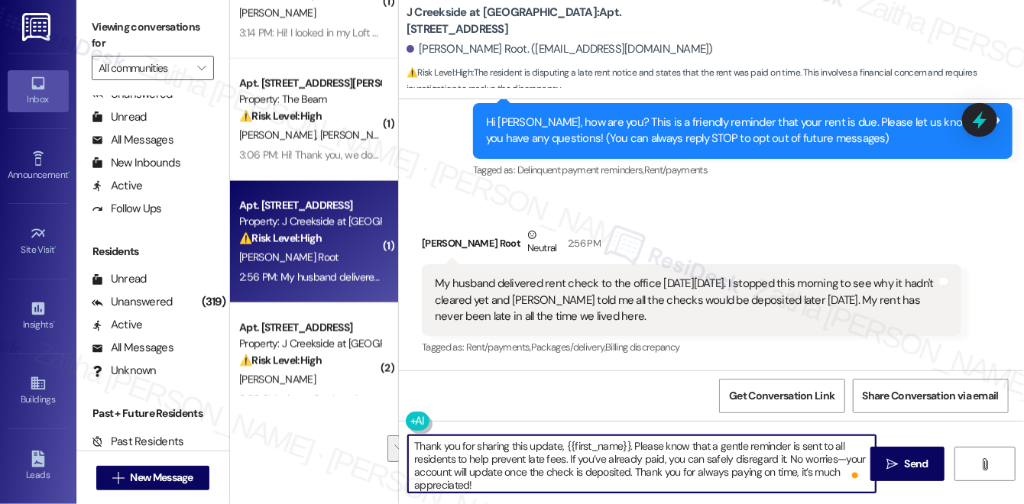
drag, startPoint x: 784, startPoint y: 455, endPoint x: 632, endPoint y: 474, distance: 153.3
click at [632, 474] on textarea "Thank you for sharing this update, {{first_name}}. Please know that a gentle re…" at bounding box center [642, 464] width 468 height 57
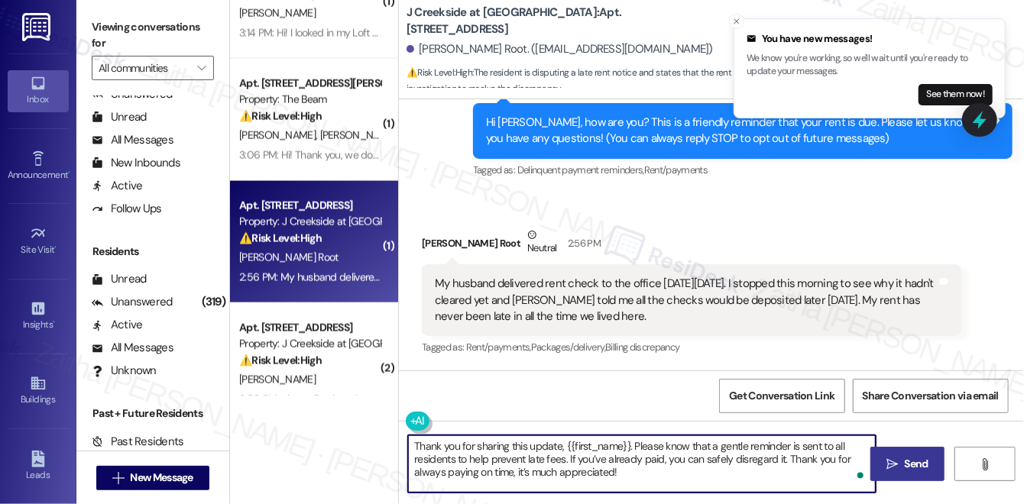
type textarea "Thank you for sharing this update, {{first_name}}. Please know that a gentle re…"
click at [913, 465] on span "Send" at bounding box center [917, 464] width 24 height 16
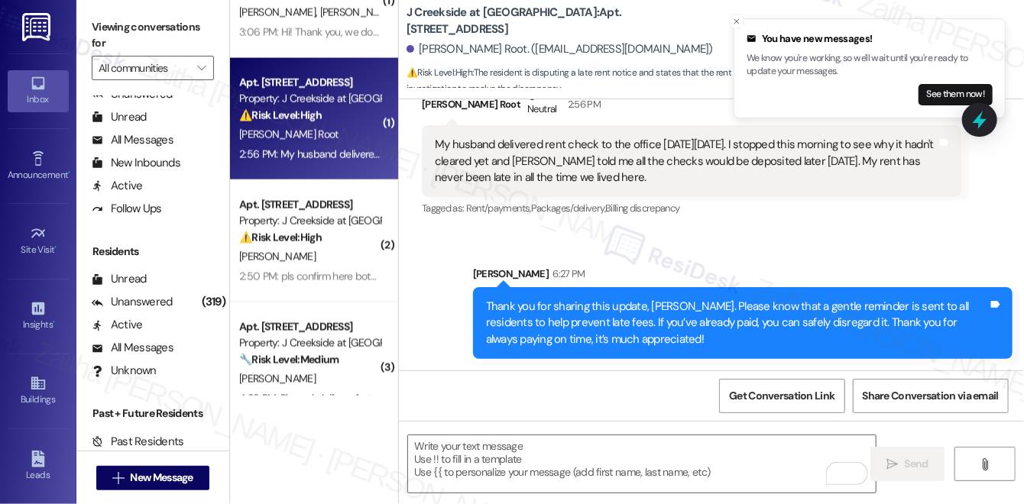
scroll to position [1181, 0]
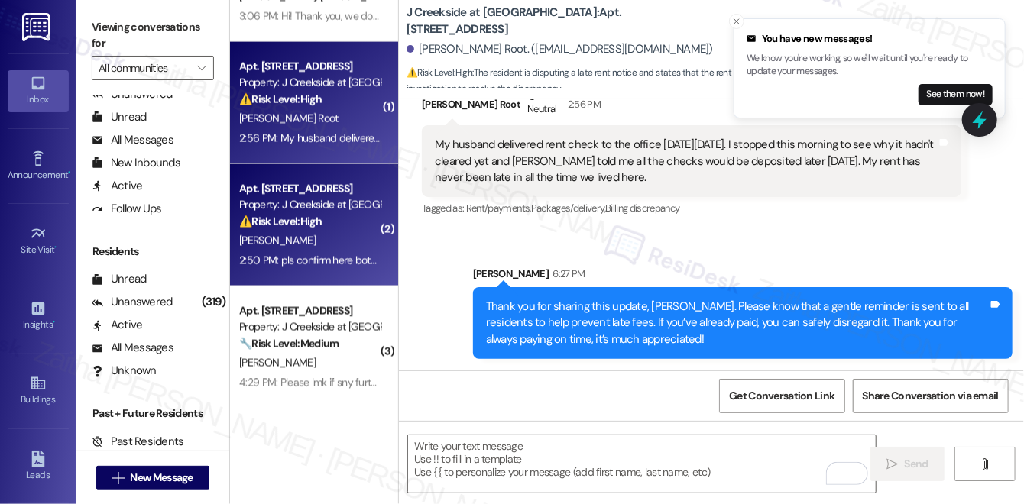
click at [356, 242] on div "[PERSON_NAME]" at bounding box center [310, 241] width 144 height 19
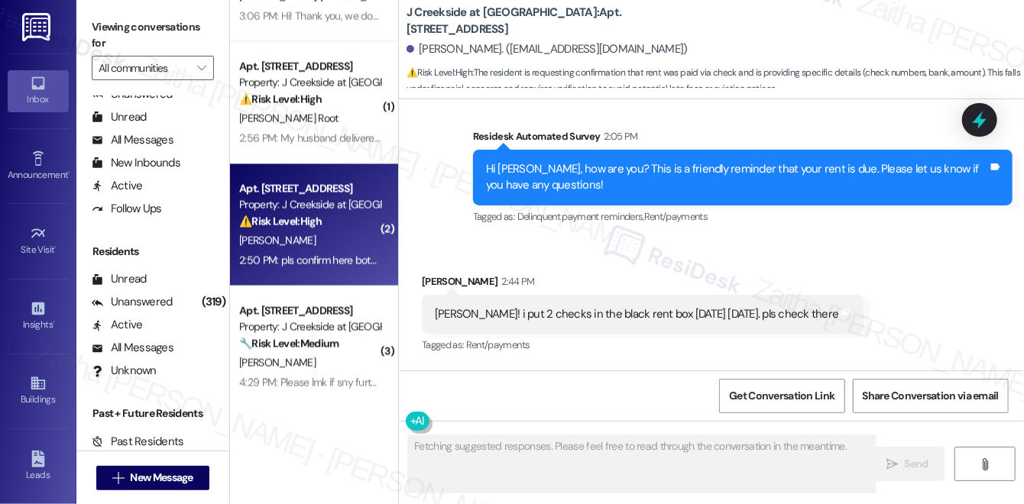
scroll to position [9115, 0]
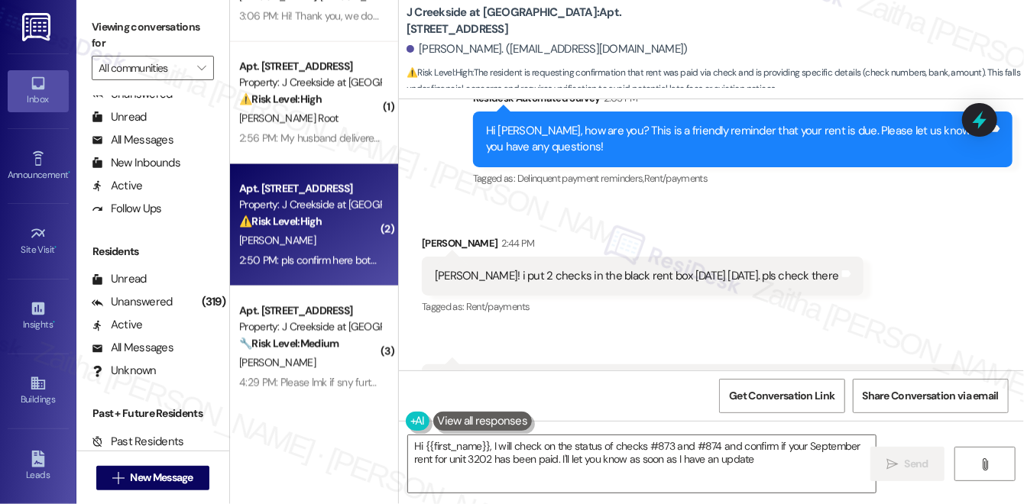
type textarea "Hi {{first_name}}, I will check on the status of checks #873 and #874 and confi…"
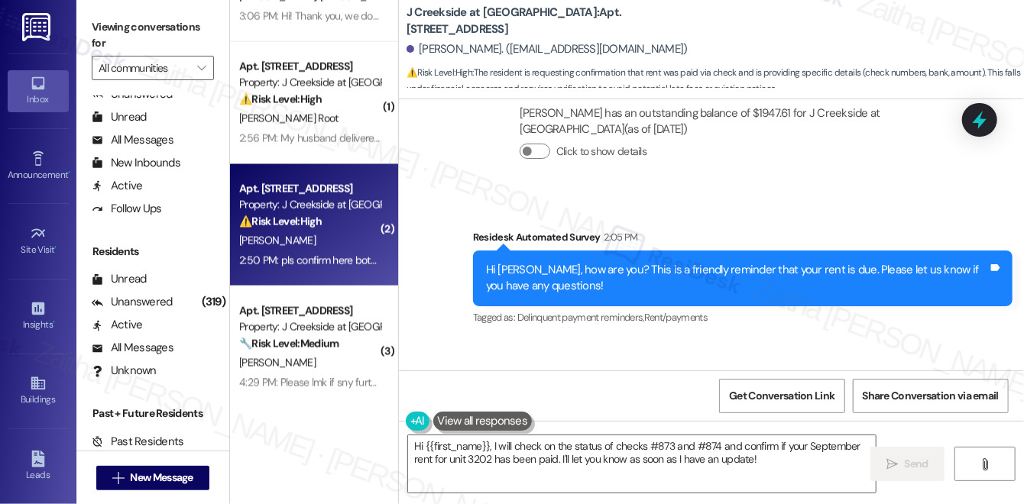
scroll to position [9116, 0]
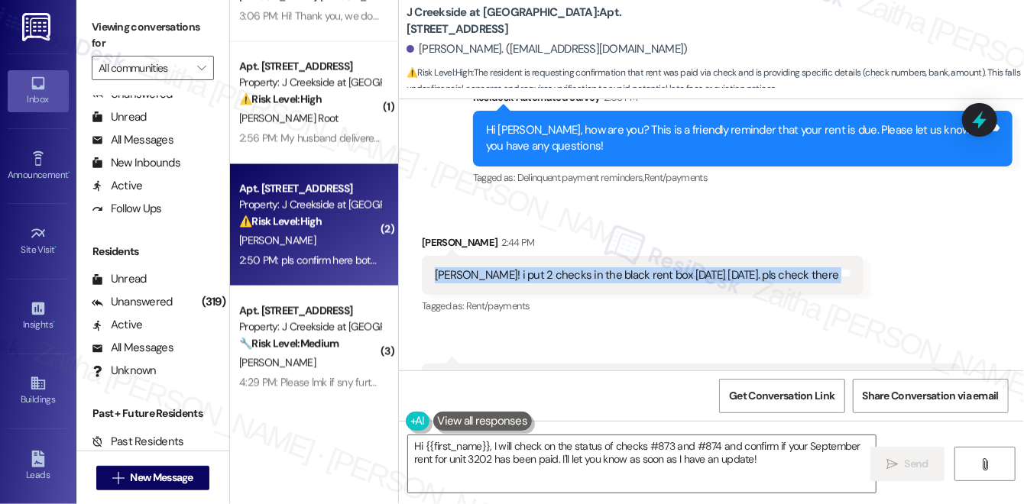
drag, startPoint x: 433, startPoint y: 192, endPoint x: 795, endPoint y: 202, distance: 362.4
click at [795, 256] on div "[PERSON_NAME]! i put 2 checks in the black rent box [DATE] [DATE]. pls check th…" at bounding box center [643, 275] width 442 height 39
copy div "[PERSON_NAME]! i put 2 checks in the black rent box [DATE] [DATE]. pls check th…"
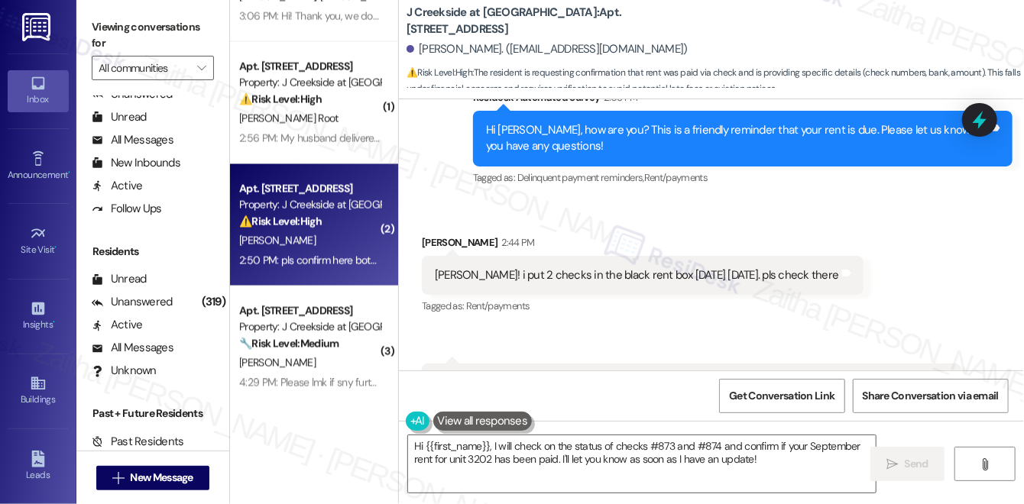
click at [433, 375] on div "pls confirm here both checks were received and my sept rent for unit 3202 was p…" at bounding box center [685, 391] width 505 height 33
drag, startPoint x: 465, startPoint y: 306, endPoint x: 550, endPoint y: 316, distance: 86.1
click at [550, 364] on div "pls confirm here both checks were received and my sept rent for unit 3202 was p…" at bounding box center [692, 392] width 540 height 56
copy div "pls confirm here both checks were received and my sept rent for unit 3202 was p…"
click at [427, 235] on div "[PERSON_NAME] 2:44 PM" at bounding box center [643, 245] width 442 height 21
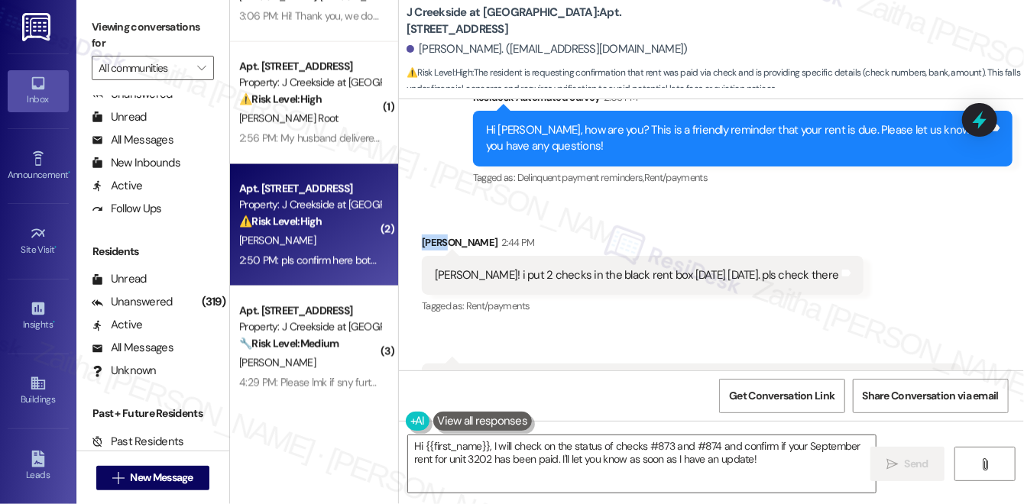
click at [426, 235] on div "[PERSON_NAME] 2:44 PM" at bounding box center [643, 245] width 442 height 21
copy div "[PERSON_NAME]"
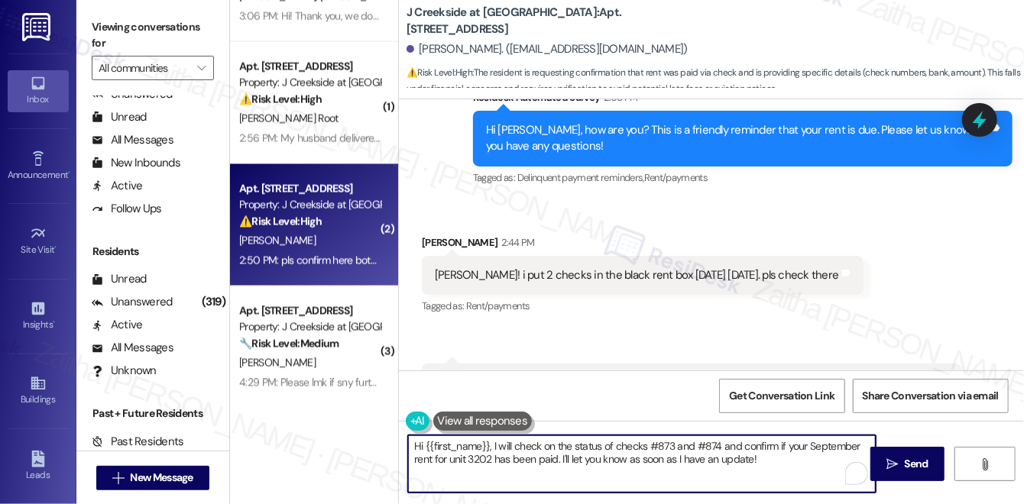
drag, startPoint x: 436, startPoint y: 454, endPoint x: 789, endPoint y: 477, distance: 353.1
click at [789, 477] on textarea "Hi {{first_name}}, I will check on the status of checks #873 and #874 and confi…" at bounding box center [642, 464] width 468 height 57
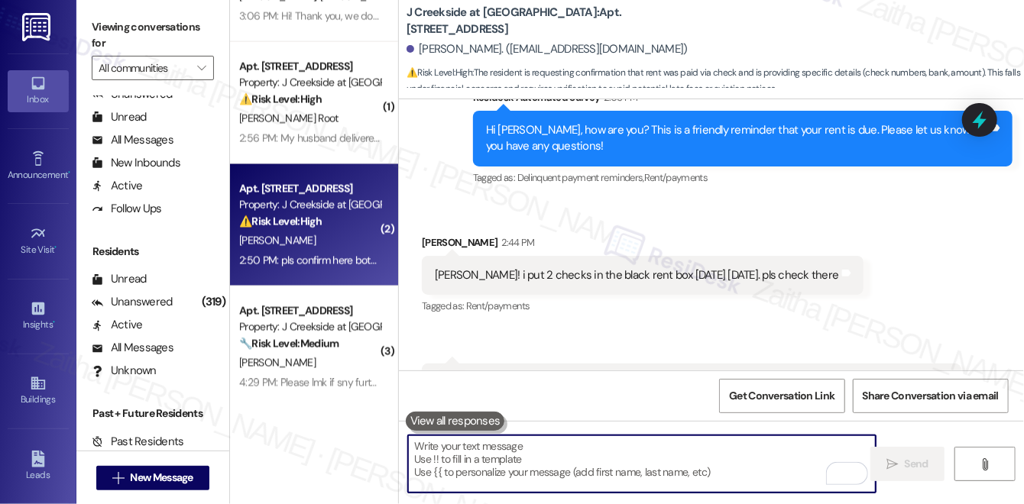
paste textarea "Thank you for letting me know, [PERSON_NAME]. I’ll check with the team regardin…"
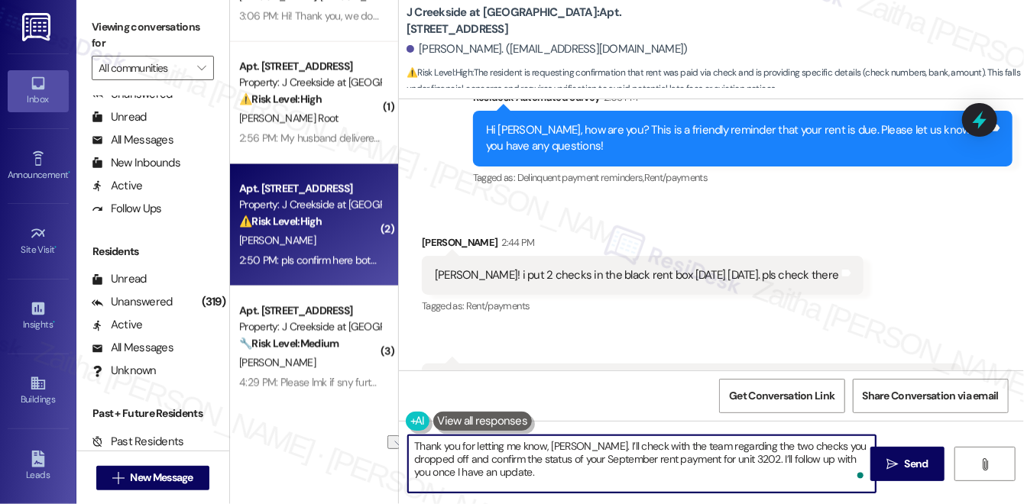
drag, startPoint x: 663, startPoint y: 459, endPoint x: 722, endPoint y: 459, distance: 58.8
click at [722, 459] on textarea "Thank you for letting me know, [PERSON_NAME]. I’ll check with the team regardin…" at bounding box center [642, 464] width 468 height 57
type textarea "Thank you for letting me know, [PERSON_NAME]. I’ll check with the team regardin…"
click at [920, 462] on span "Send" at bounding box center [917, 464] width 24 height 16
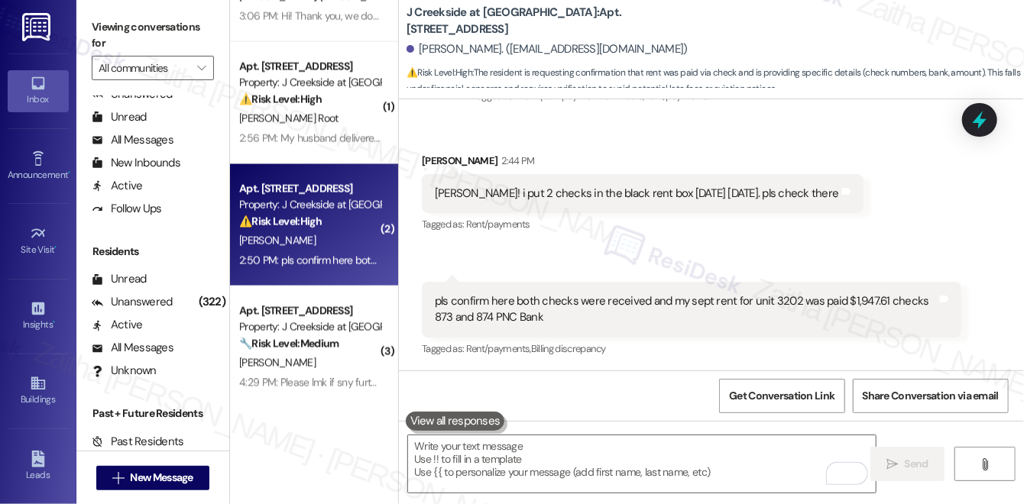
scroll to position [9238, 0]
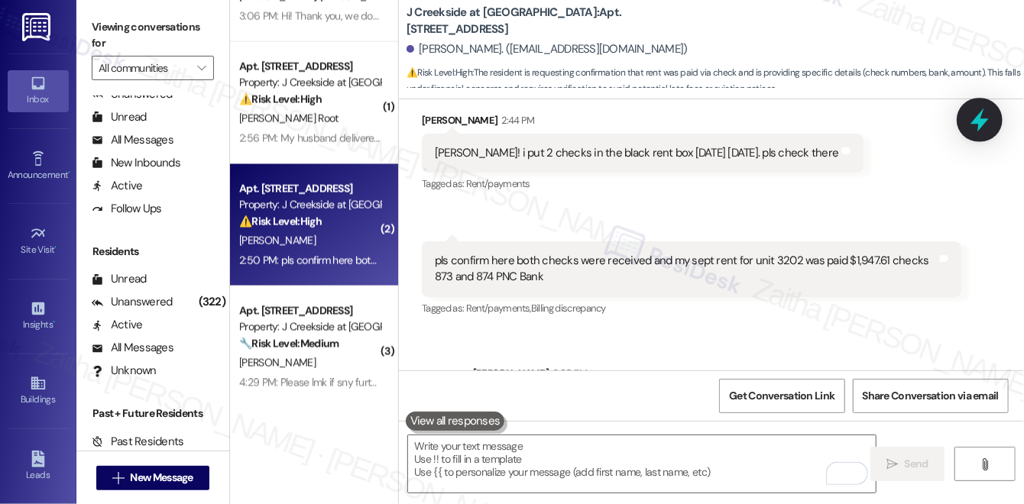
click at [976, 127] on icon at bounding box center [980, 120] width 26 height 26
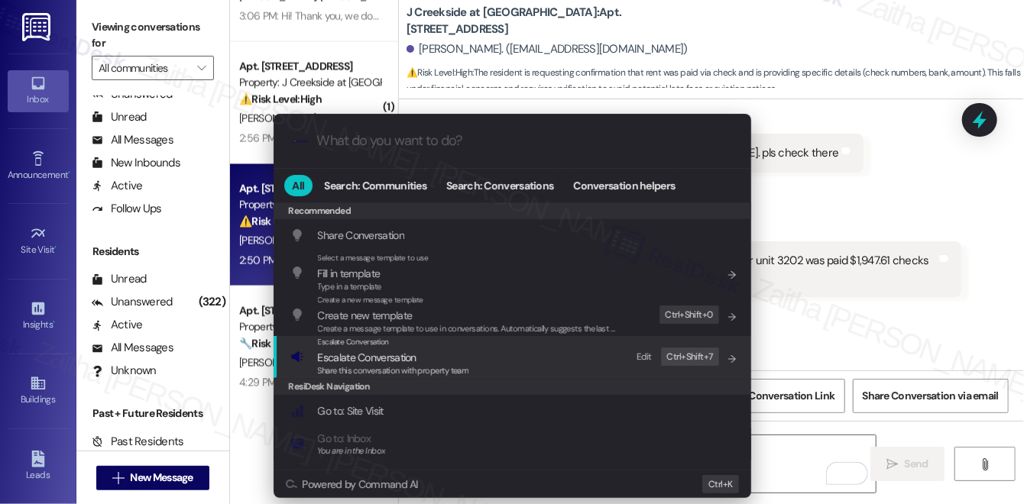
click at [356, 358] on span "Escalate Conversation" at bounding box center [367, 358] width 99 height 14
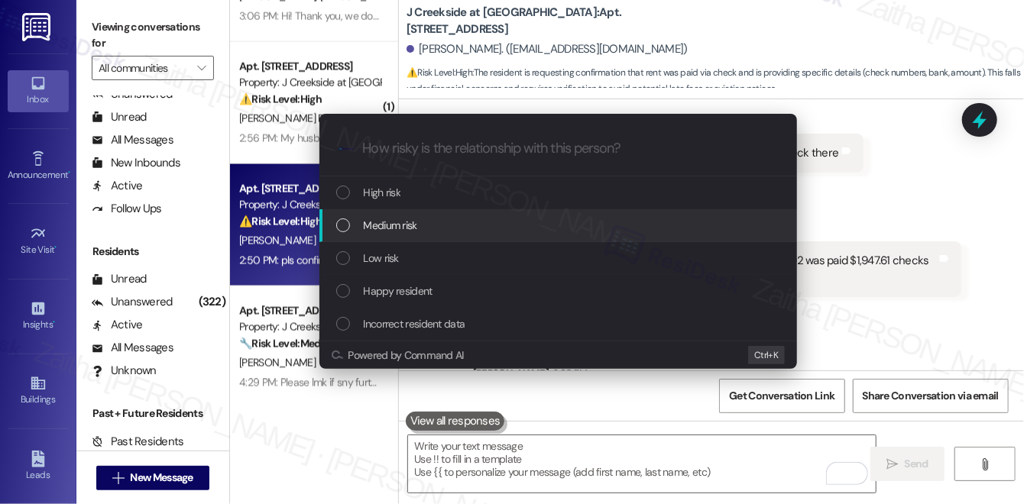
click at [417, 226] on span "Medium risk" at bounding box center [390, 225] width 53 height 17
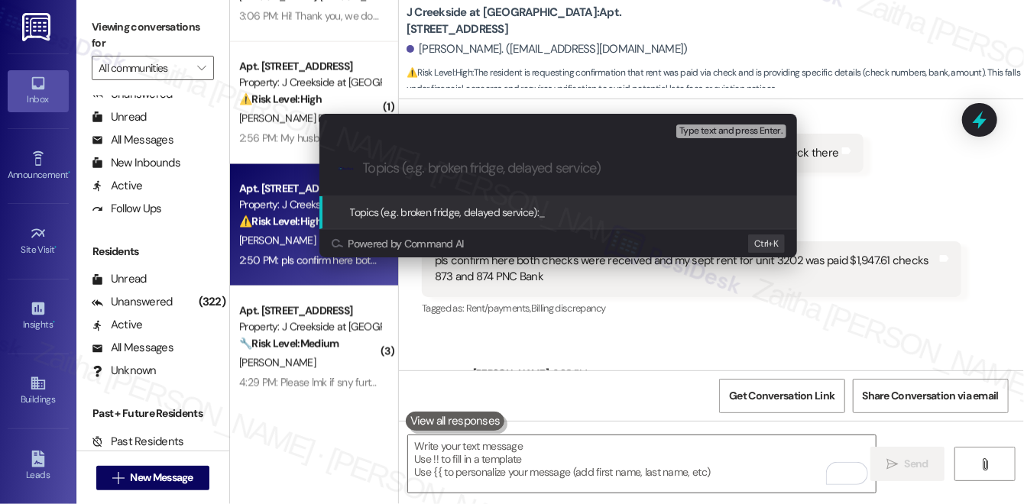
paste input "September Rent Payment"
type input "September Rent Payment Confirmation"
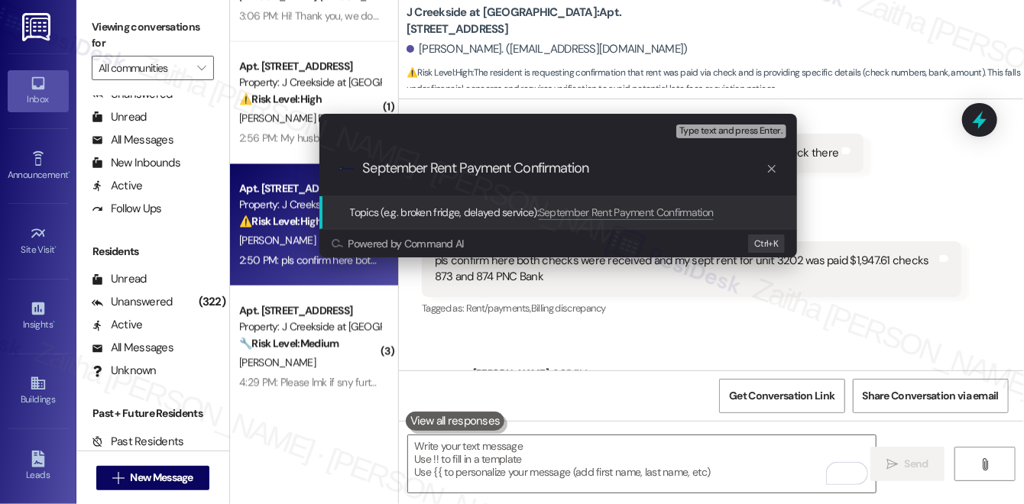
scroll to position [0, 0]
drag, startPoint x: 615, startPoint y: 173, endPoint x: 297, endPoint y: 167, distance: 318.0
click at [297, 167] on div "Escalate Conversation Medium risk Topics (e.g. broken fridge, delayed service) …" at bounding box center [512, 252] width 1024 height 504
click at [629, 167] on input "September Rent Payment Confirmation" at bounding box center [564, 168] width 403 height 16
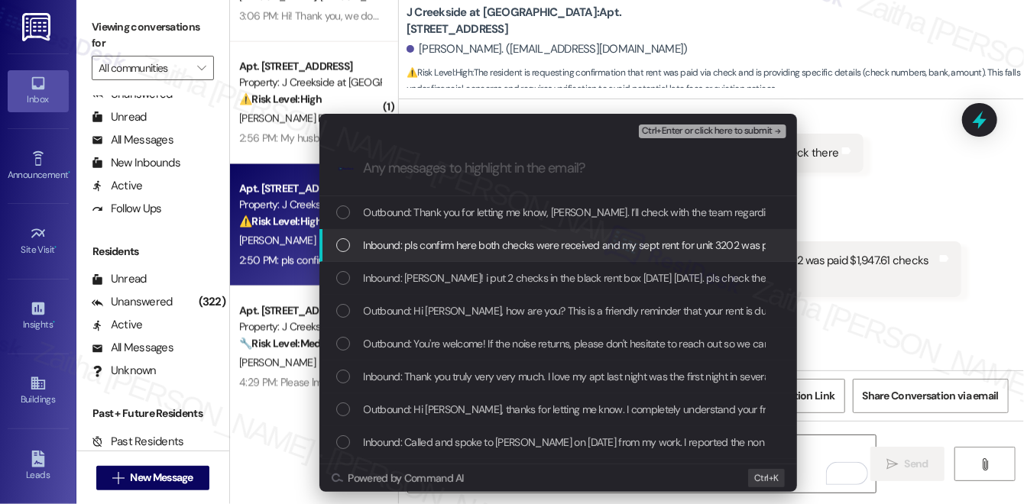
click at [519, 244] on span "Inbound: pls confirm here both checks were received and my sept rent for unit 3…" at bounding box center [663, 245] width 598 height 17
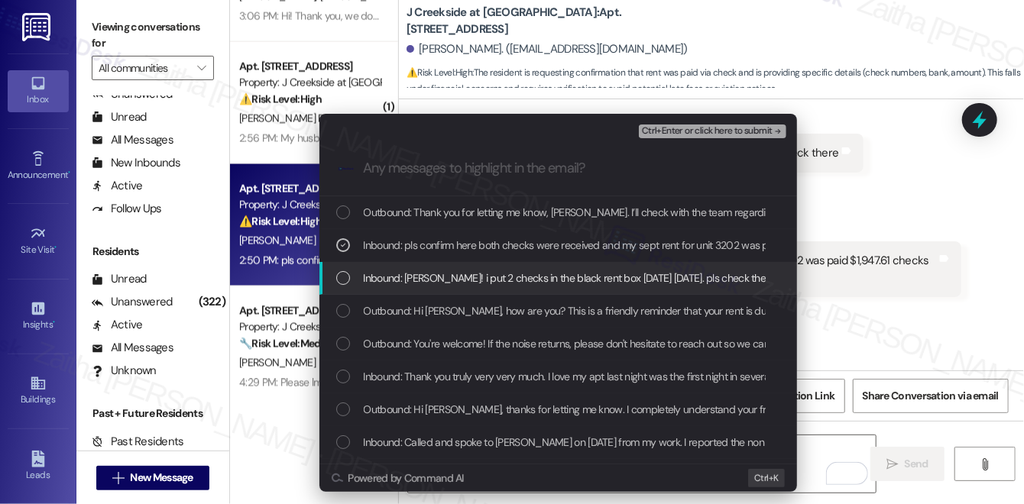
click at [526, 281] on span "Inbound: [PERSON_NAME]! i put 2 checks in the black rent box [DATE] [DATE]. pls…" at bounding box center [569, 278] width 411 height 17
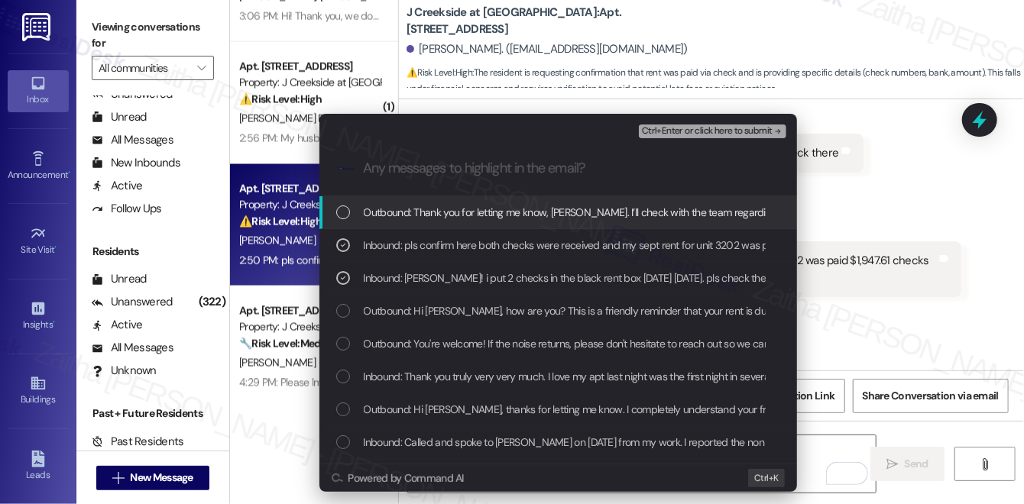
click at [701, 133] on span "Ctrl+Enter or click here to submit" at bounding box center [707, 131] width 131 height 11
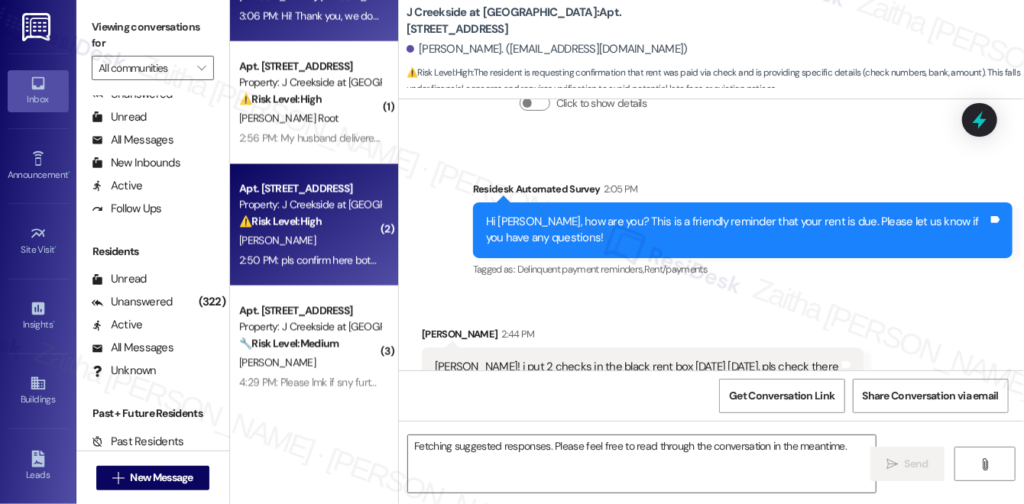
scroll to position [9115, 0]
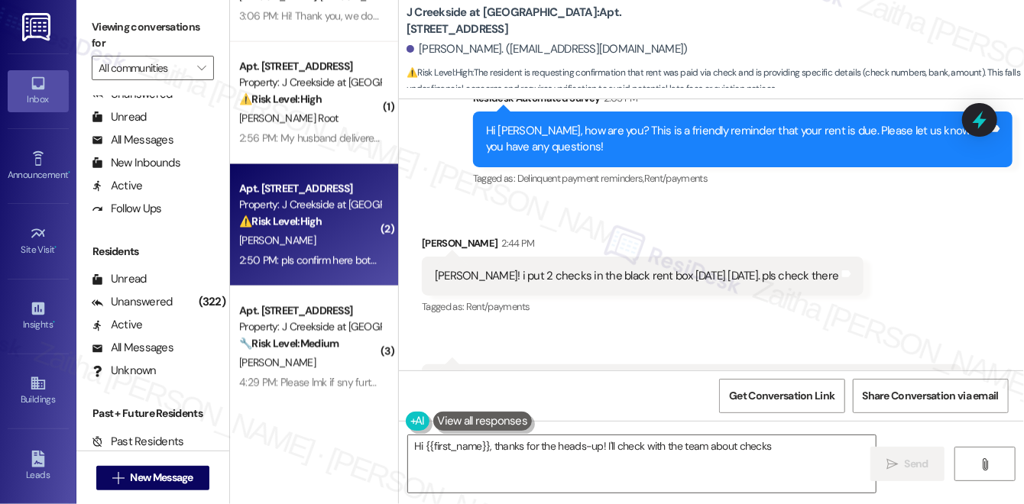
type textarea "Hi {{first_name}}, thanks for the heads-up! I'll check with the team about chec…"
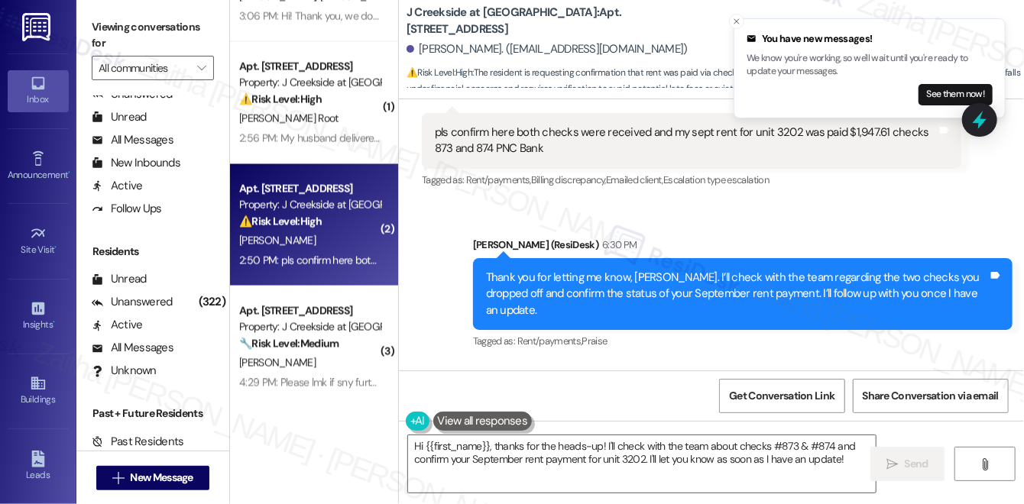
scroll to position [9367, 0]
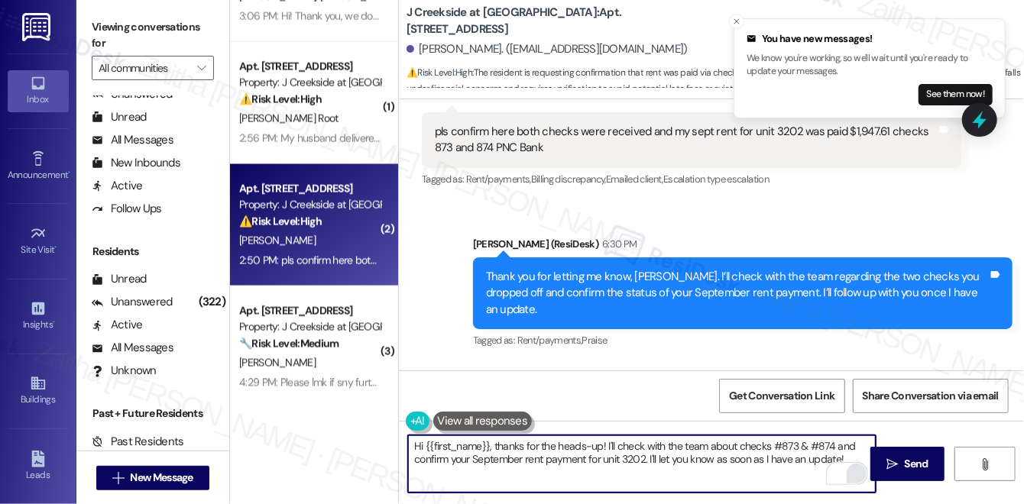
drag, startPoint x: 411, startPoint y: 447, endPoint x: 848, endPoint y: 472, distance: 437.9
click at [848, 474] on div "Hi {{first_name}}, thanks for the heads-up! I'll check with the team about chec…" at bounding box center [641, 464] width 469 height 59
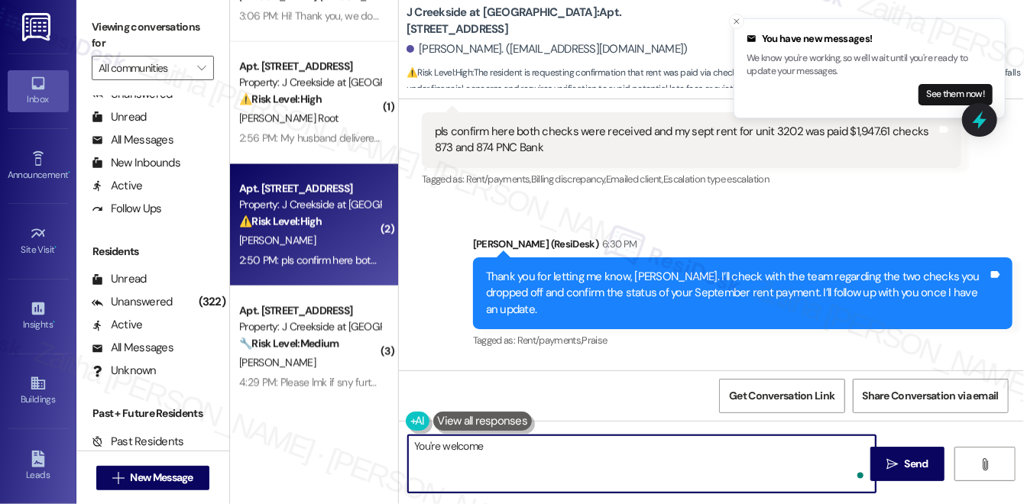
type textarea "You're welcome!"
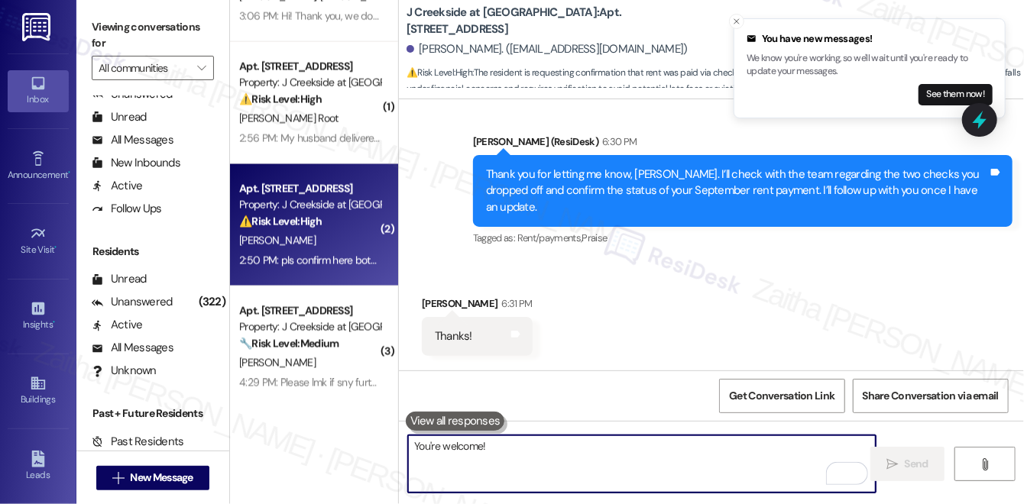
scroll to position [9474, 0]
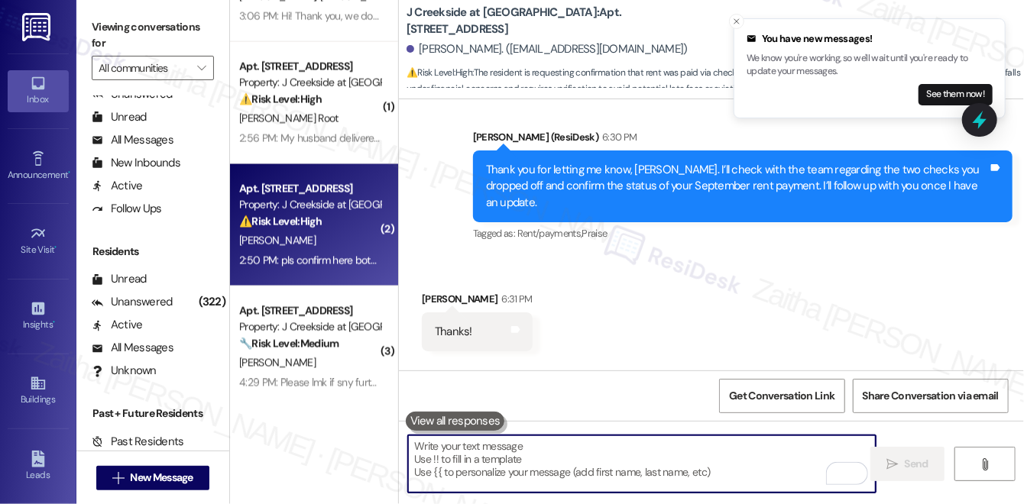
click at [735, 21] on icon "Close toast" at bounding box center [736, 21] width 9 height 9
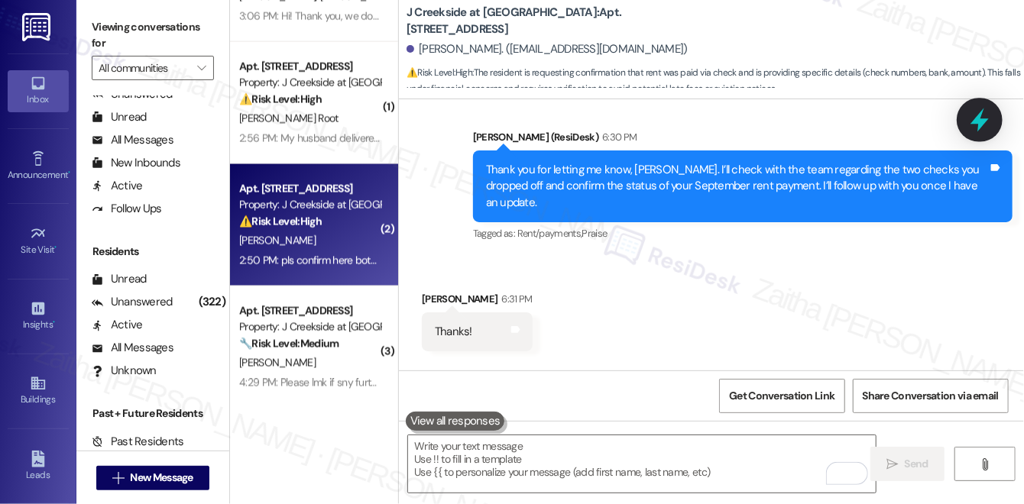
click at [979, 122] on icon at bounding box center [980, 121] width 18 height 24
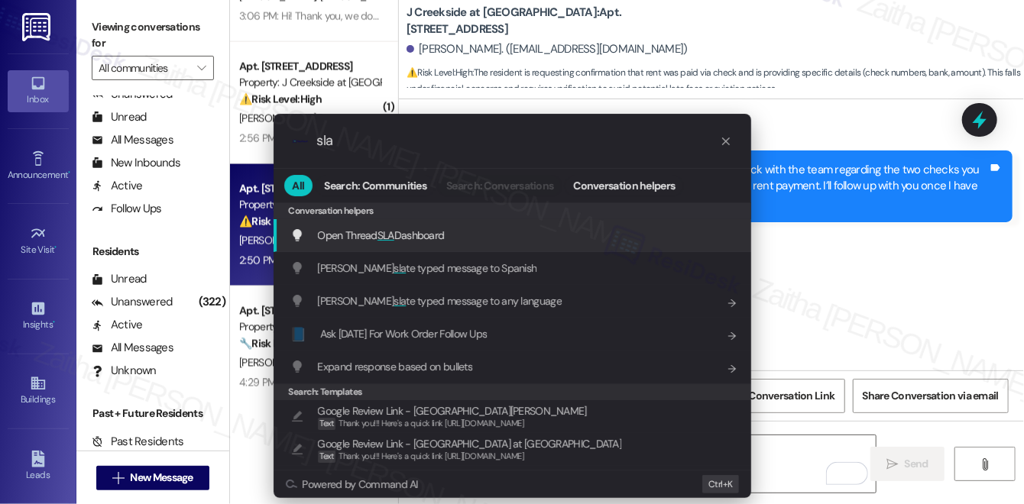
type input "sla"
click at [385, 237] on span "SLA" at bounding box center [386, 236] width 17 height 14
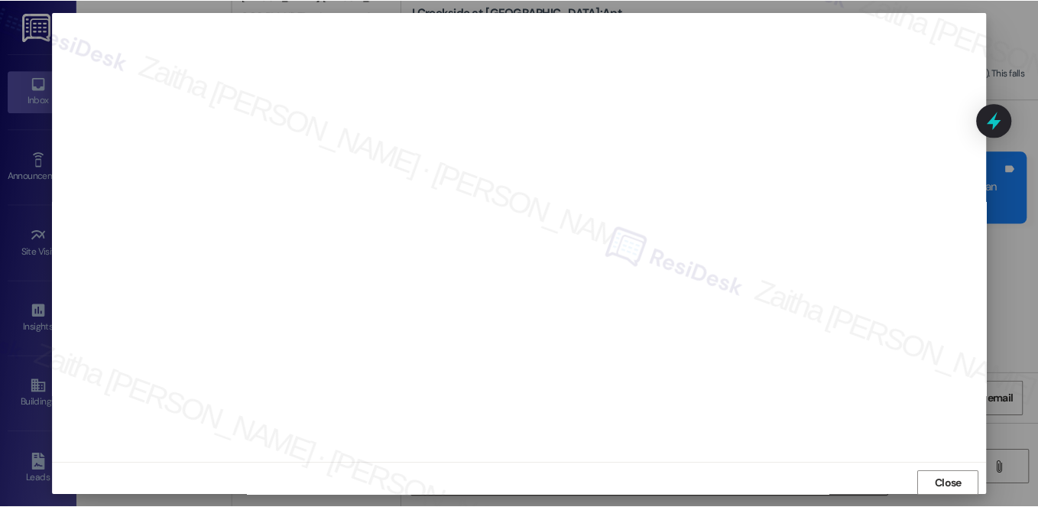
scroll to position [14, 0]
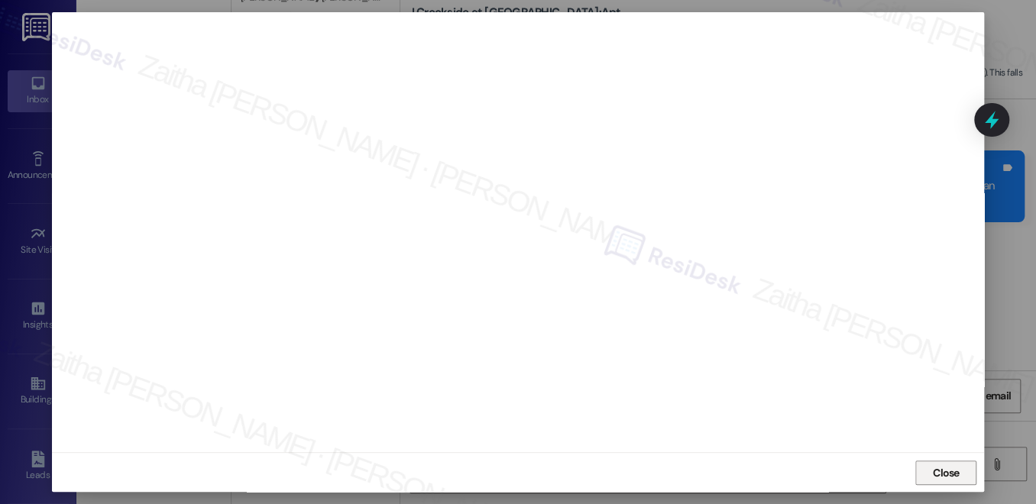
click at [955, 473] on span "Close" at bounding box center [946, 473] width 27 height 16
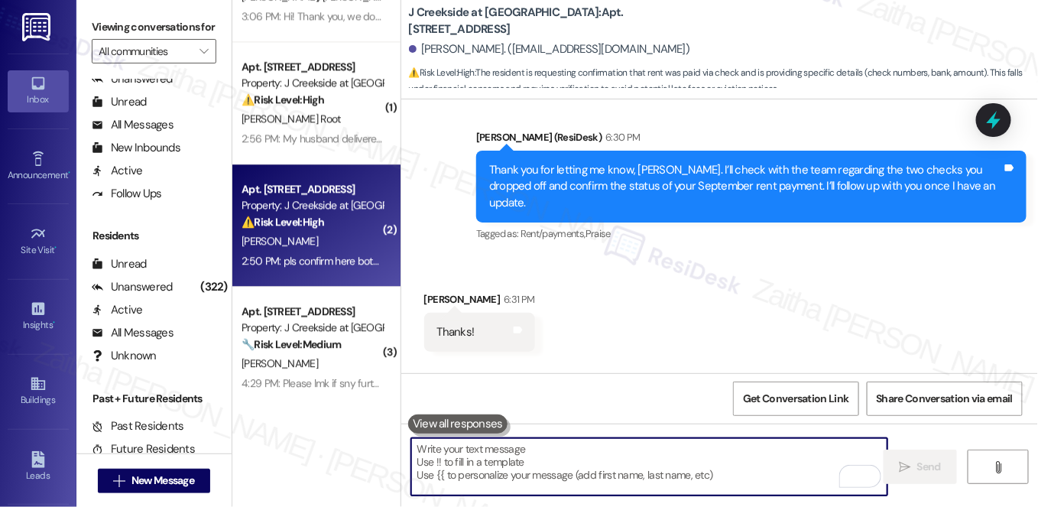
scroll to position [9472, 0]
